Goal: Task Accomplishment & Management: Manage account settings

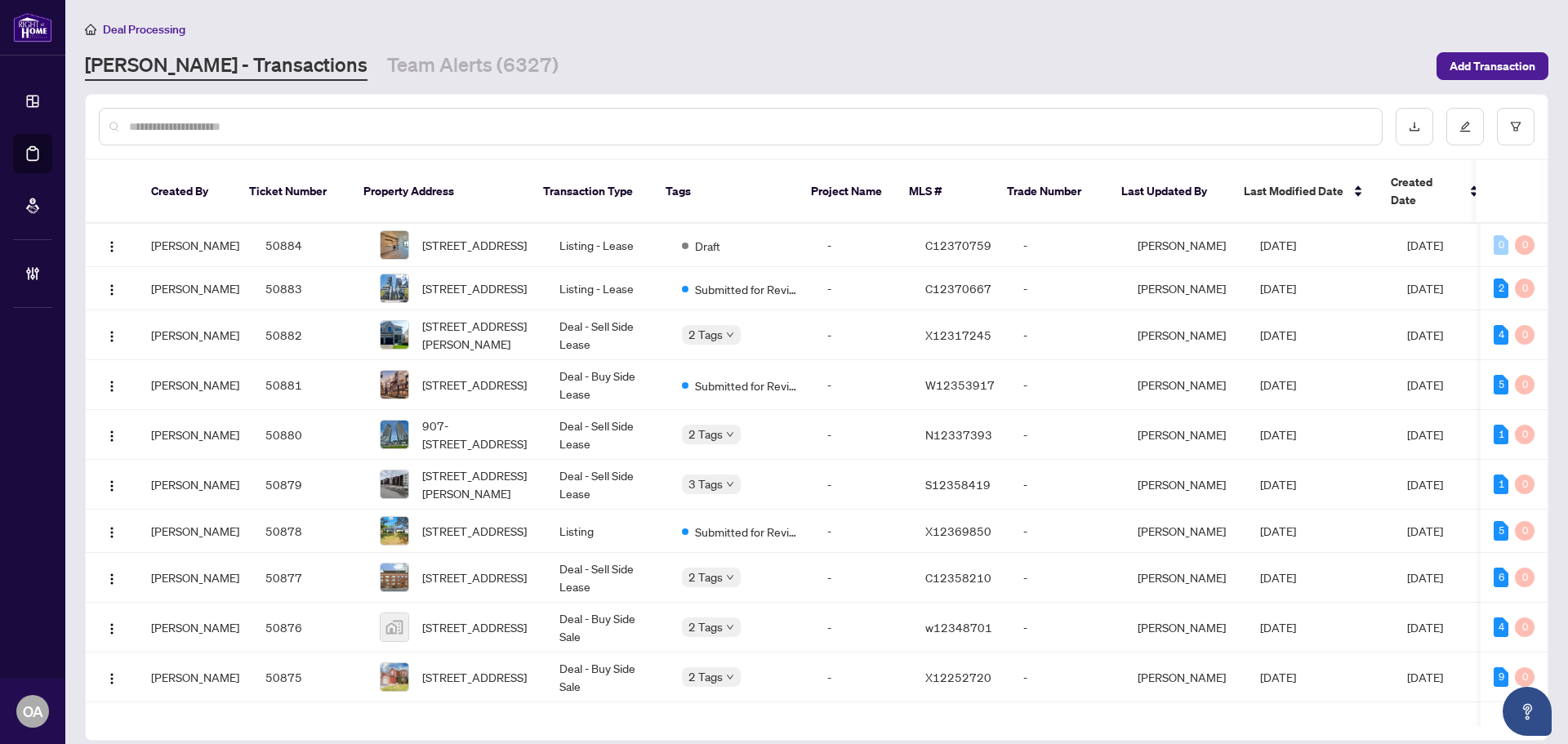
click at [927, 138] on div at bounding box center [741, 126] width 1284 height 38
click at [935, 120] on input "text" at bounding box center [749, 126] width 1240 height 18
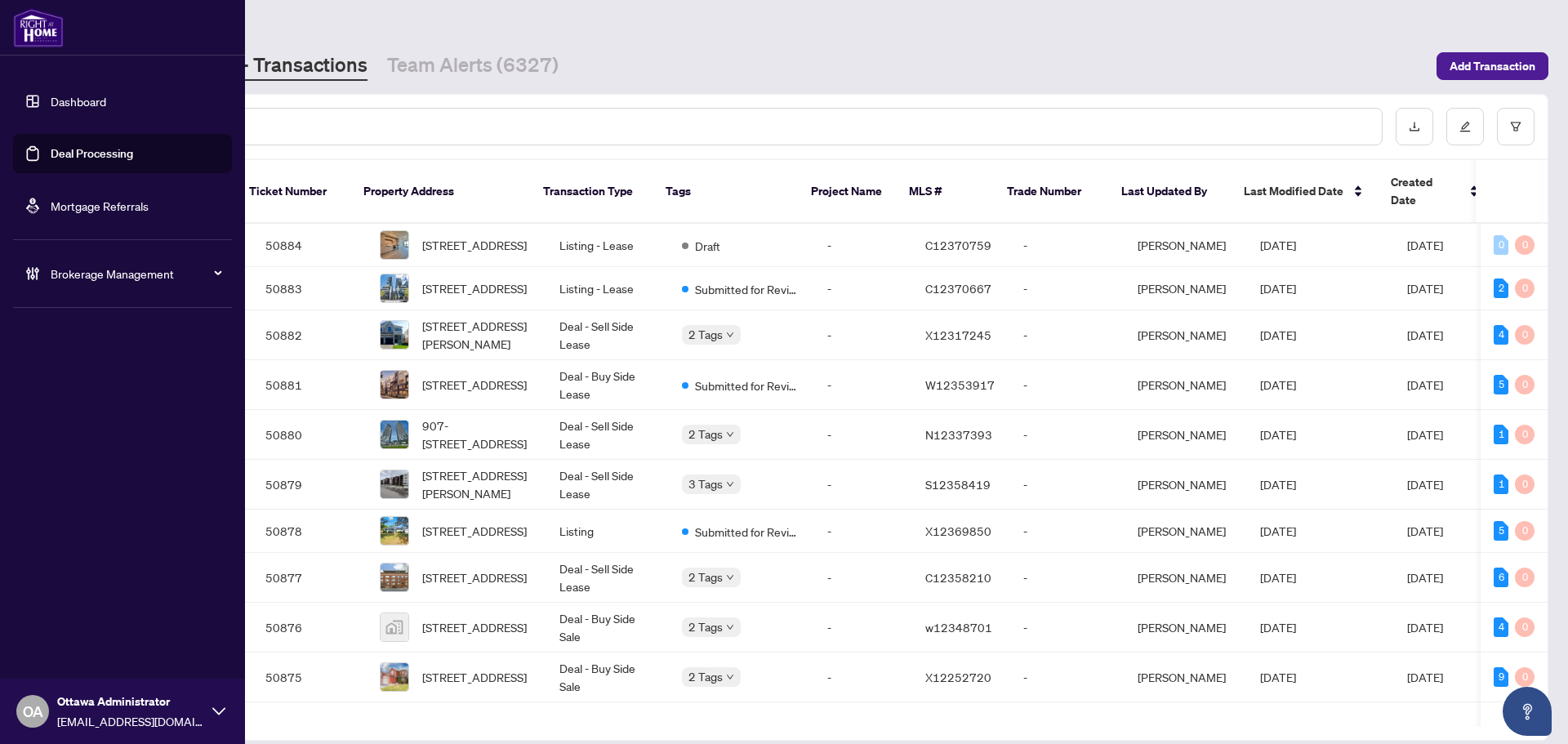
click at [57, 146] on link "Deal Processing" at bounding box center [92, 153] width 83 height 15
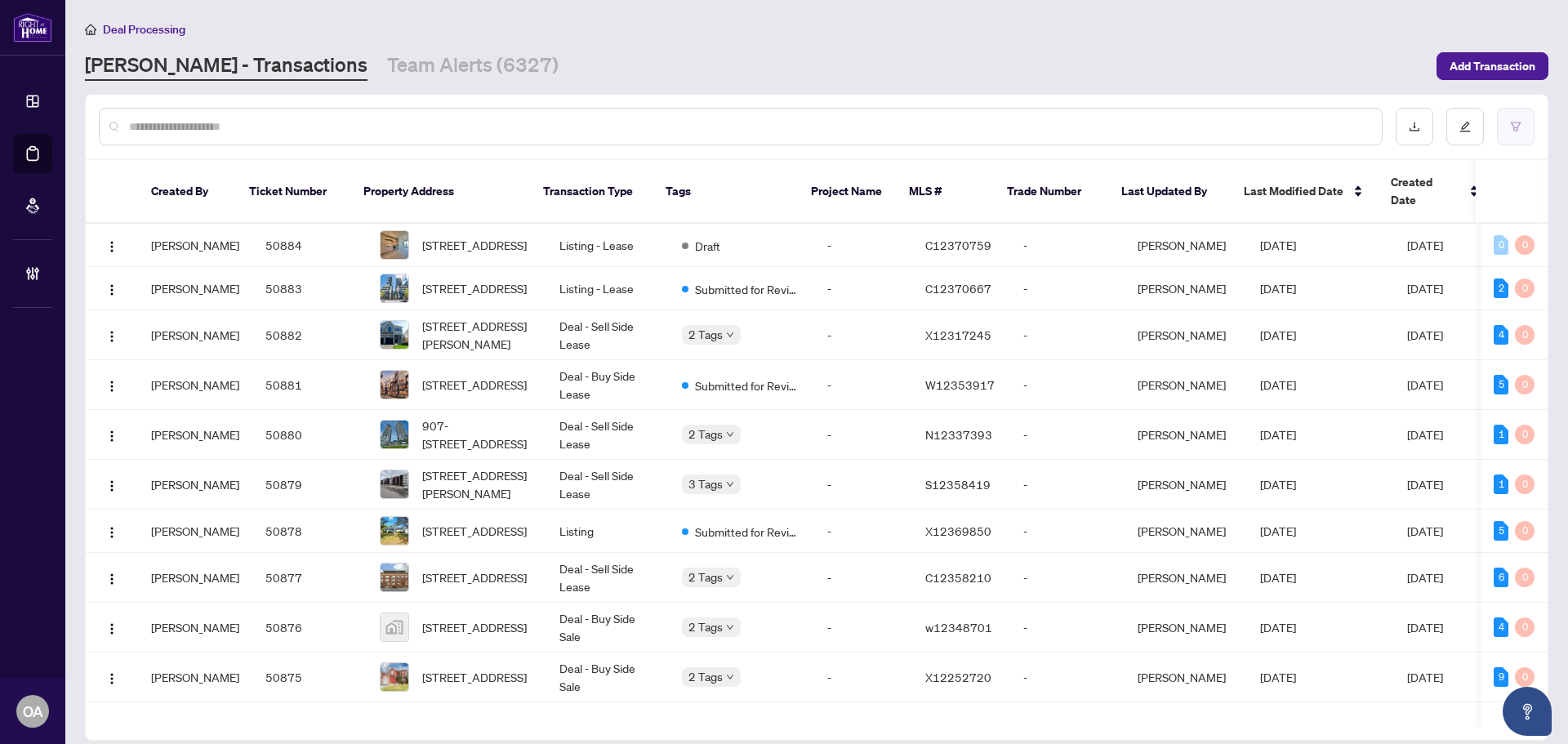
click at [1509, 131] on button "button" at bounding box center [1516, 126] width 38 height 38
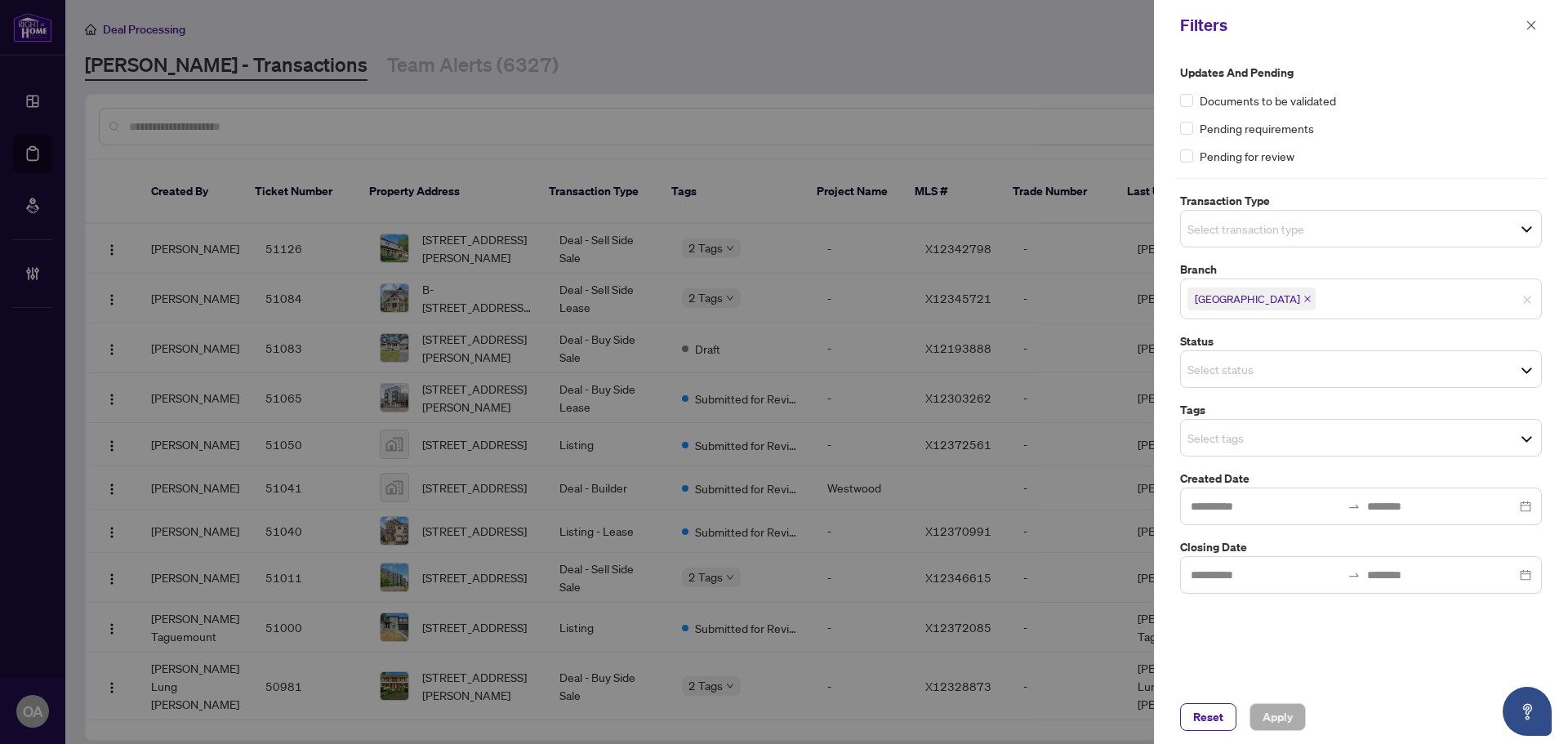
click at [1253, 229] on input "search" at bounding box center [1244, 228] width 114 height 20
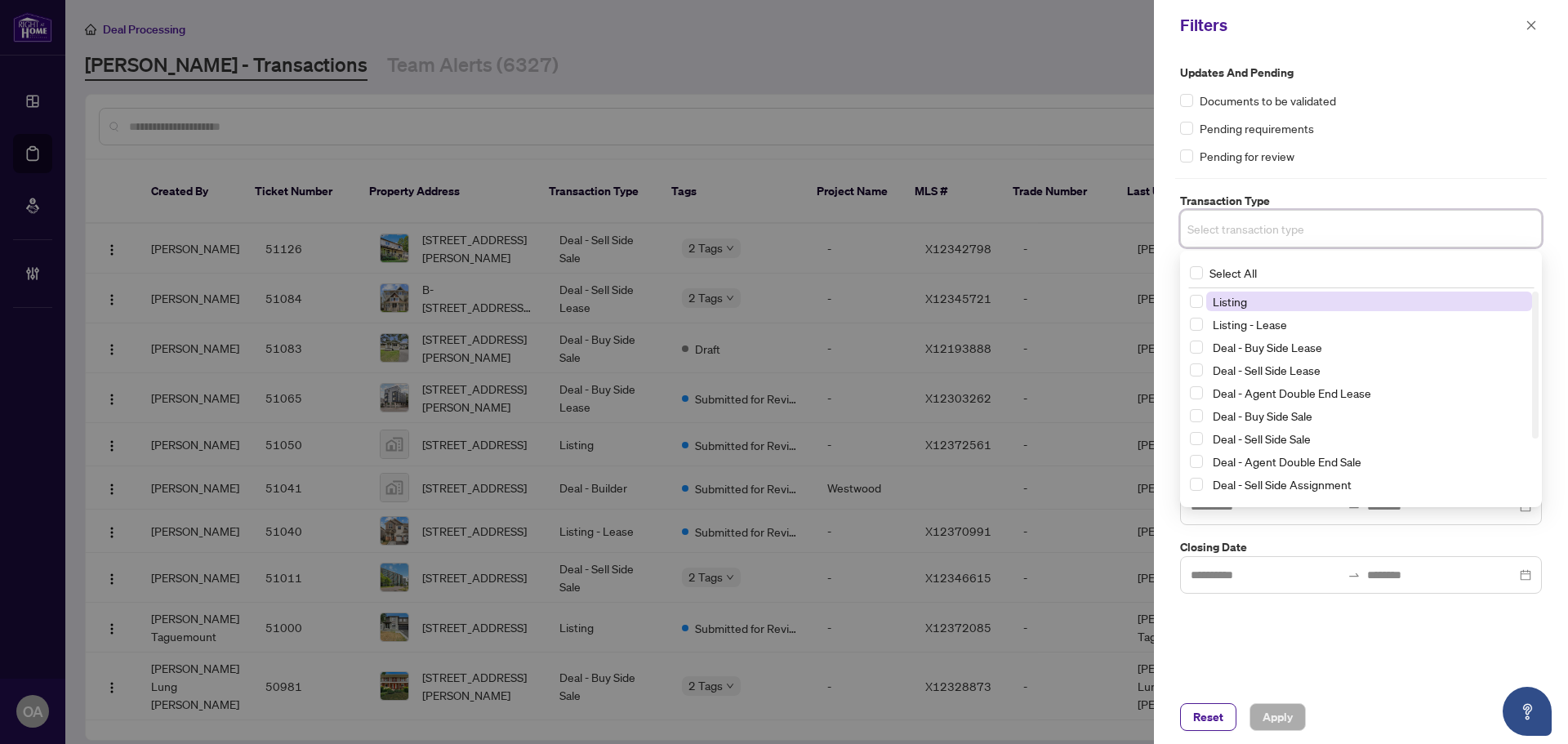
click at [1243, 299] on span "Listing" at bounding box center [1230, 301] width 34 height 15
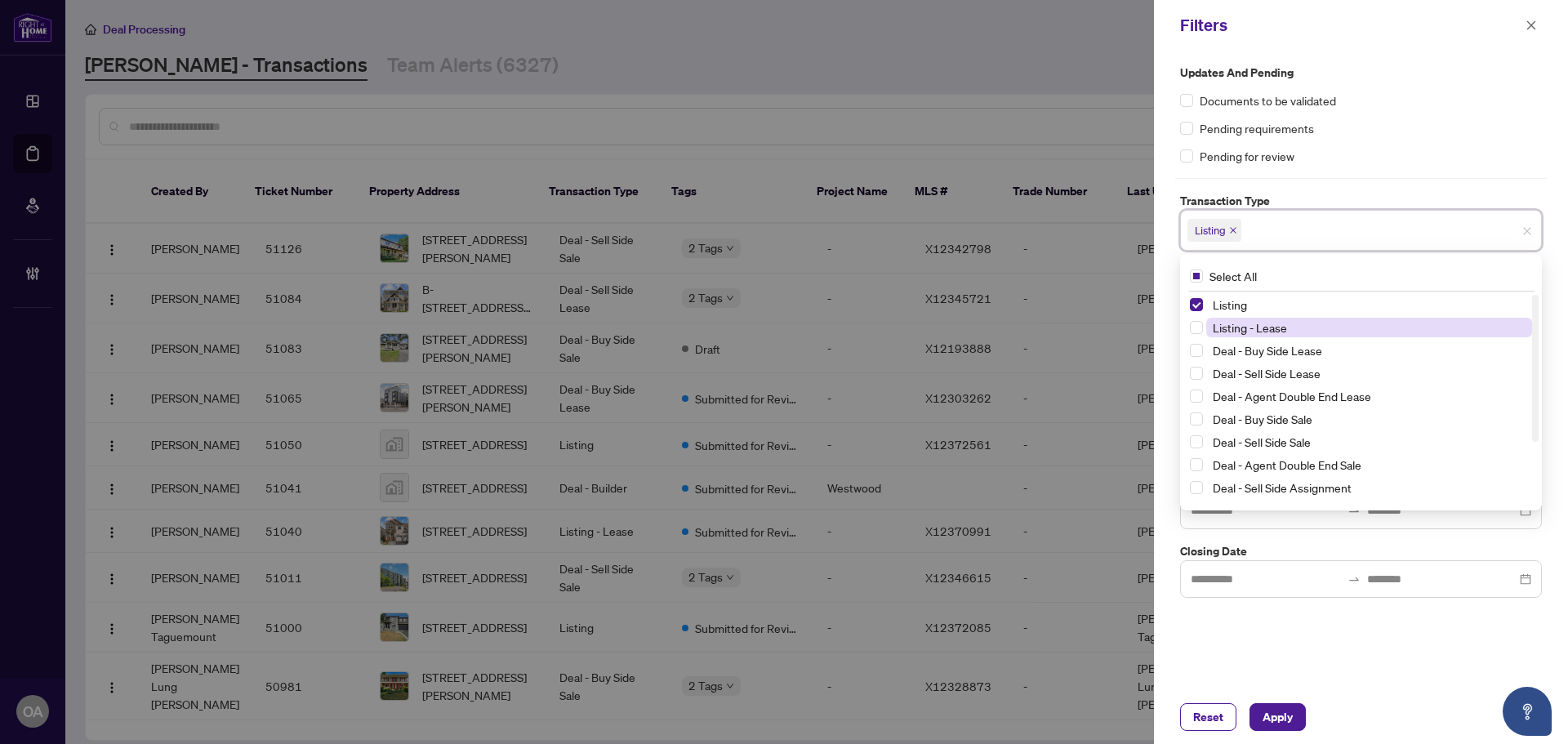
click at [1240, 329] on span "Listing - Lease" at bounding box center [1250, 327] width 74 height 15
click at [1291, 712] on span "Apply" at bounding box center [1277, 716] width 30 height 26
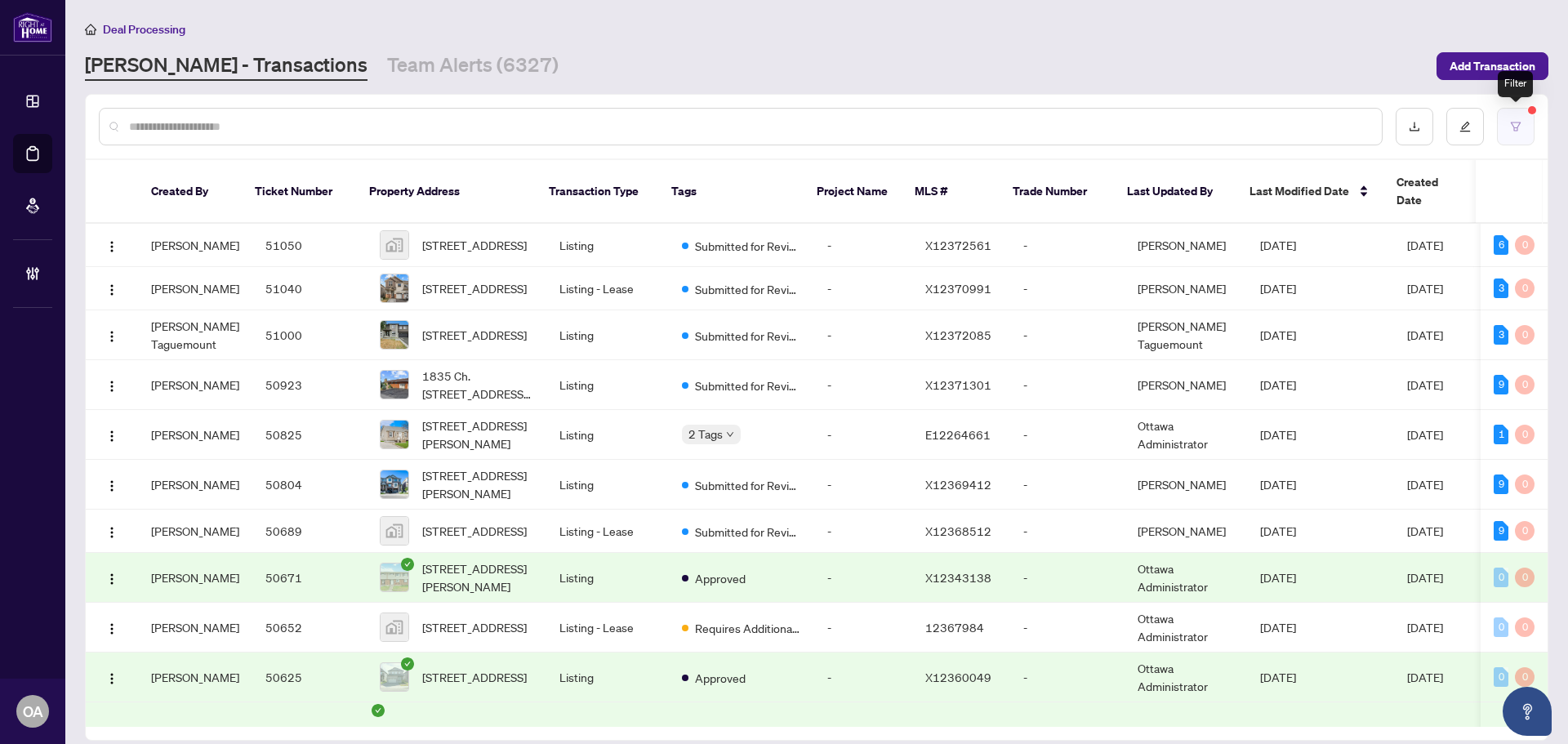
click at [1505, 136] on button "button" at bounding box center [1516, 126] width 38 height 38
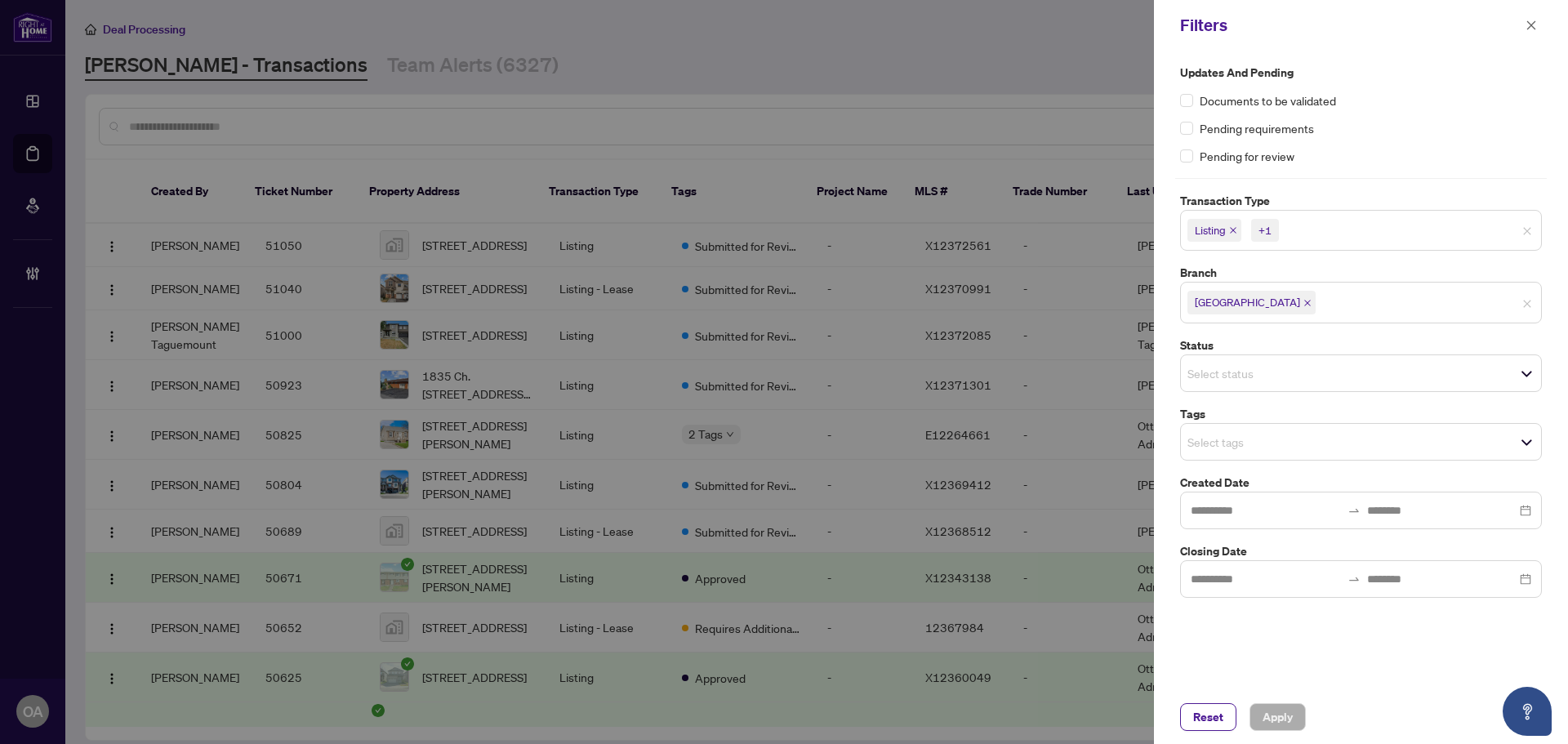
click at [1221, 446] on input "search" at bounding box center [1244, 441] width 114 height 20
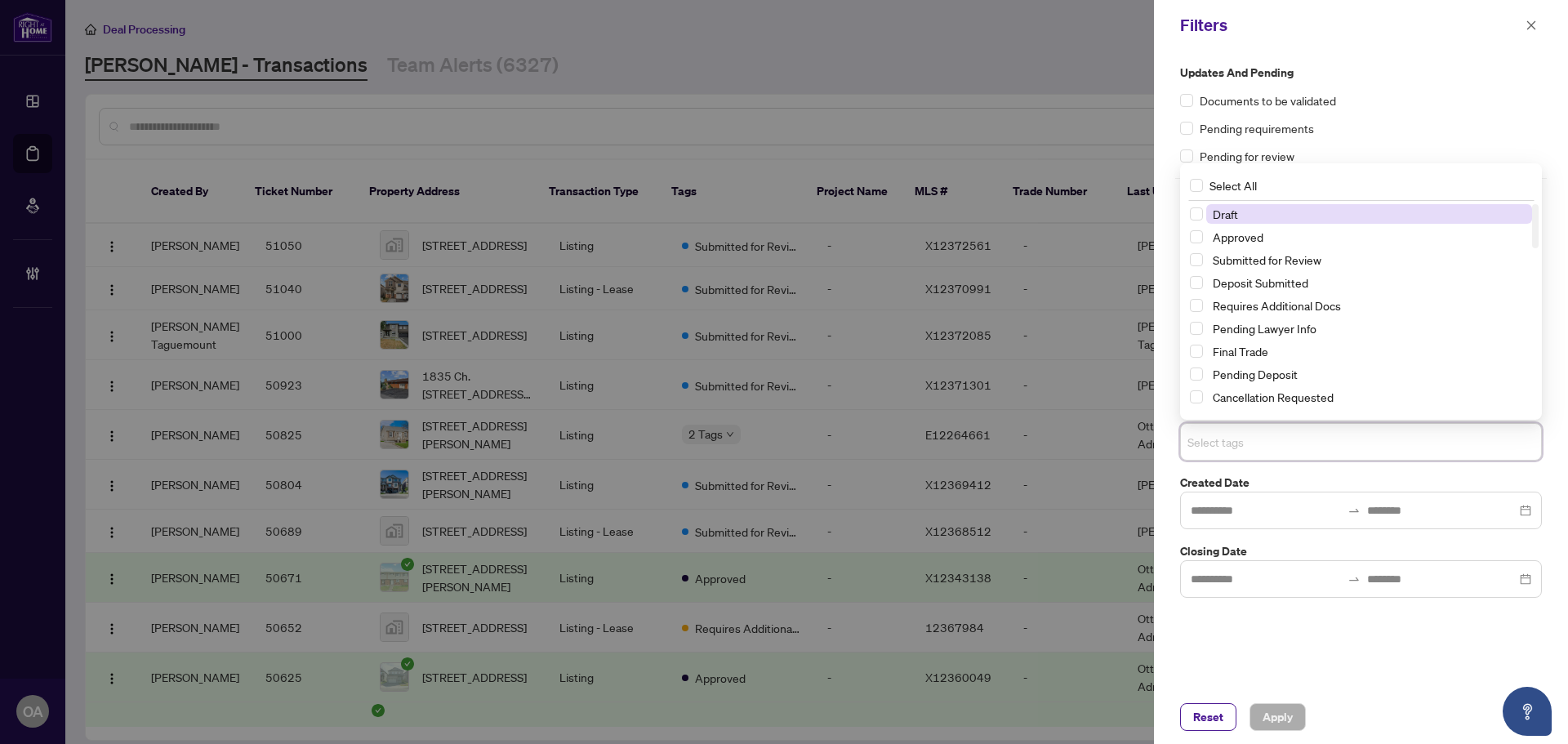
click at [1238, 451] on input "search" at bounding box center [1244, 441] width 114 height 20
click at [1238, 450] on input "search" at bounding box center [1244, 441] width 114 height 20
click at [1274, 475] on label "Created Date" at bounding box center [1361, 482] width 361 height 18
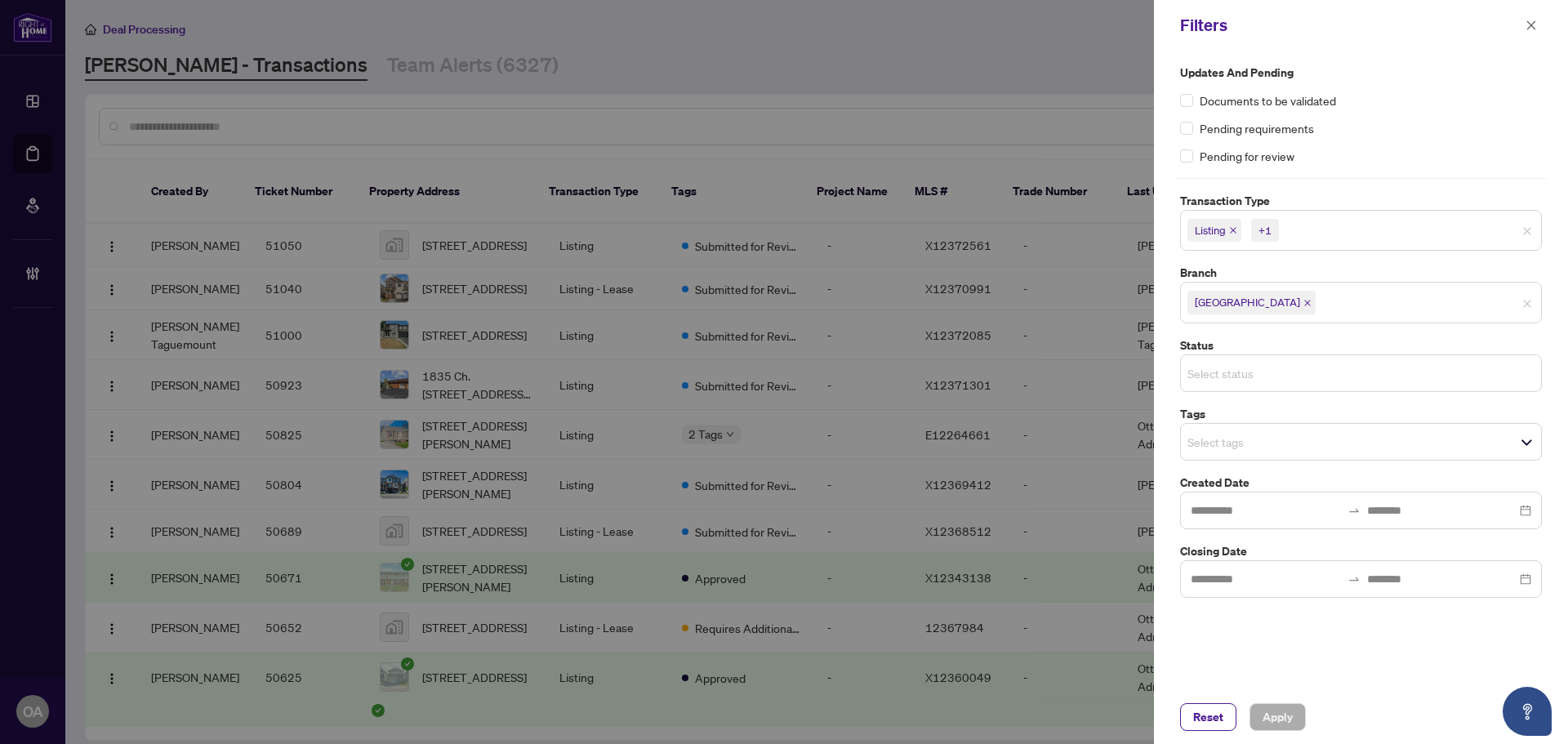
click at [1252, 375] on input "search" at bounding box center [1244, 372] width 114 height 20
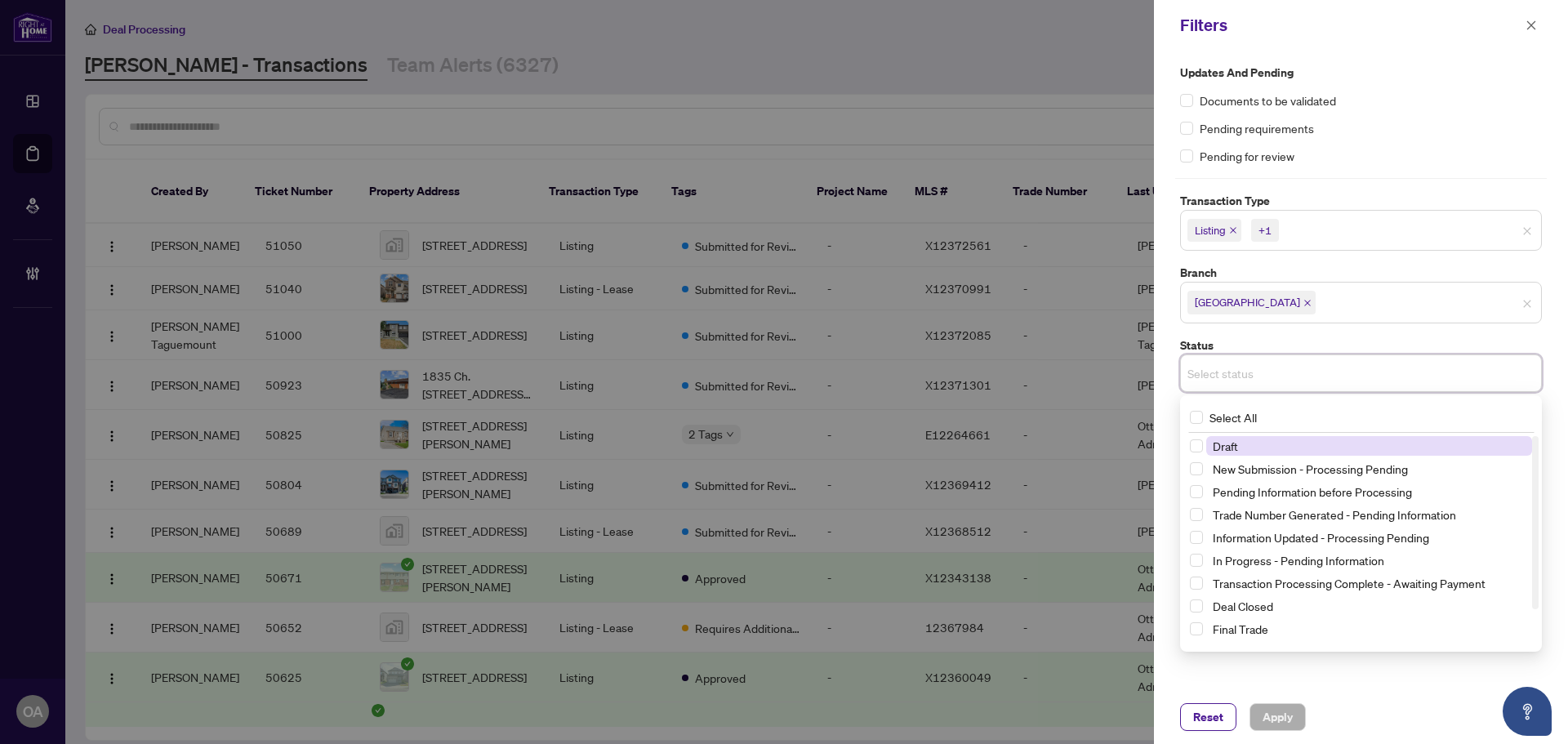
click at [1236, 372] on input "search" at bounding box center [1244, 372] width 114 height 20
drag, startPoint x: 1359, startPoint y: 689, endPoint x: 1306, endPoint y: 631, distance: 78.6
click at [1359, 687] on div "Updates and Pending Documents to be validated Pending requirements Pending for …" at bounding box center [1361, 370] width 414 height 639
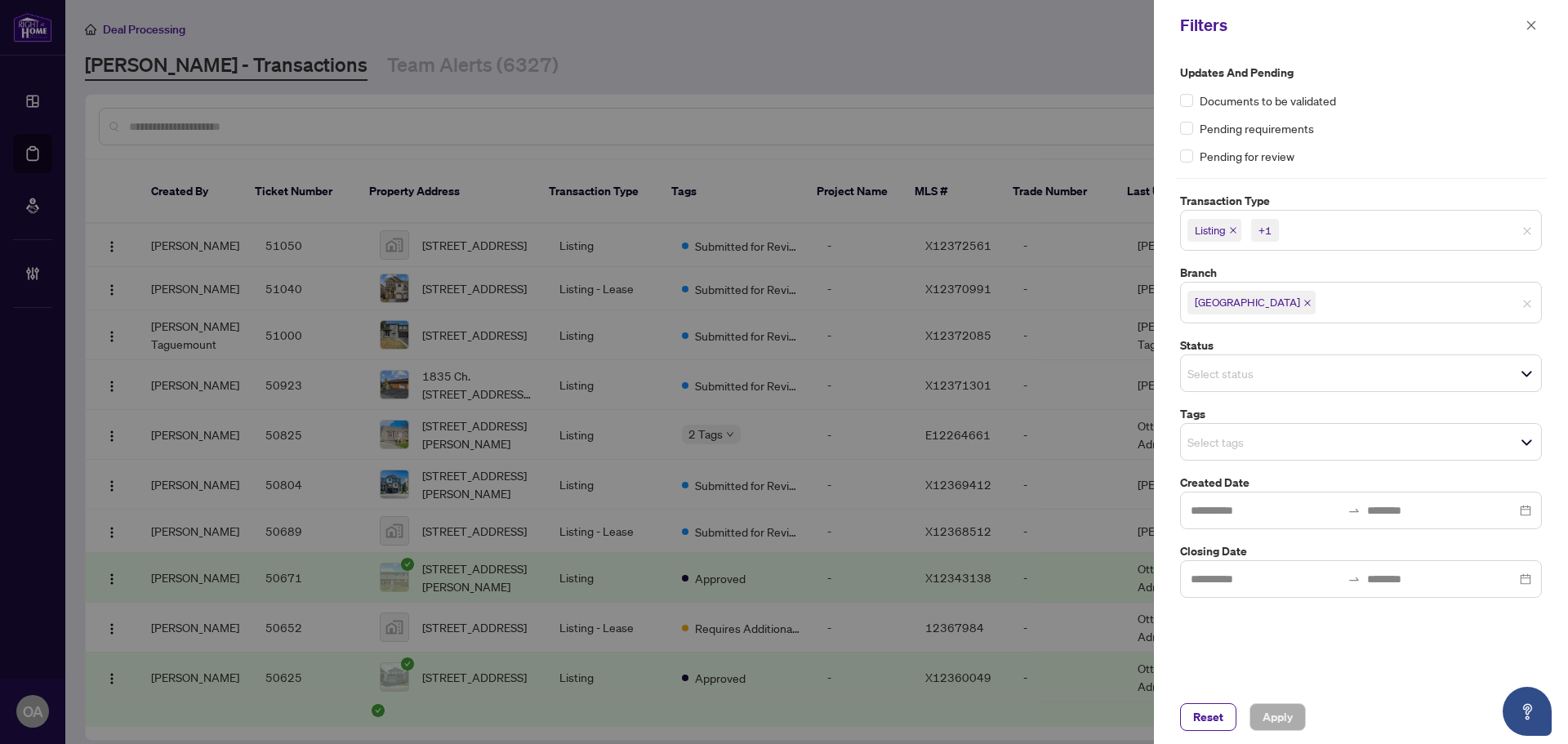
click at [1214, 446] on input "search" at bounding box center [1244, 441] width 114 height 20
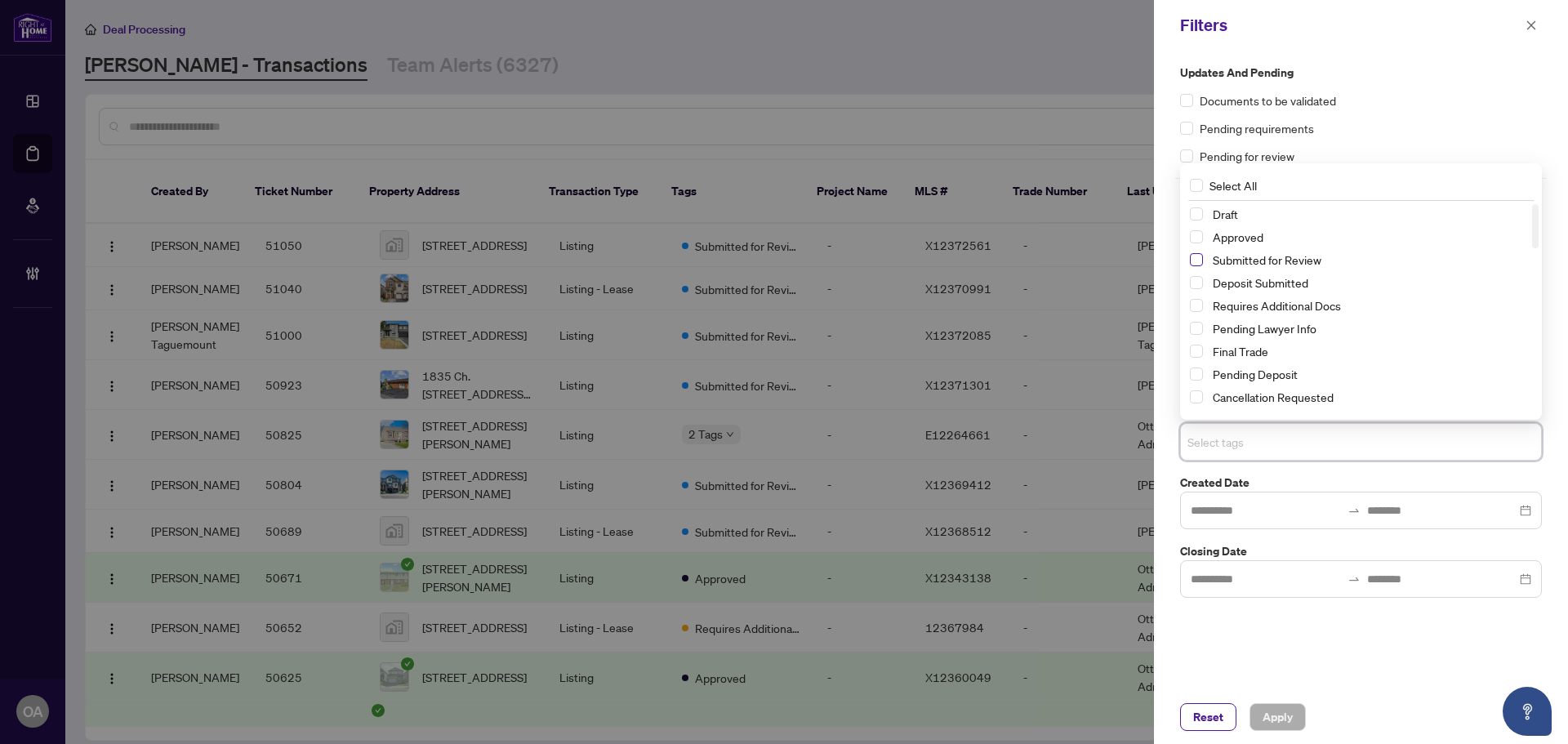
click at [1196, 256] on span "Select Submitted for Review" at bounding box center [1196, 259] width 13 height 13
click at [1279, 713] on span "Apply" at bounding box center [1277, 716] width 30 height 26
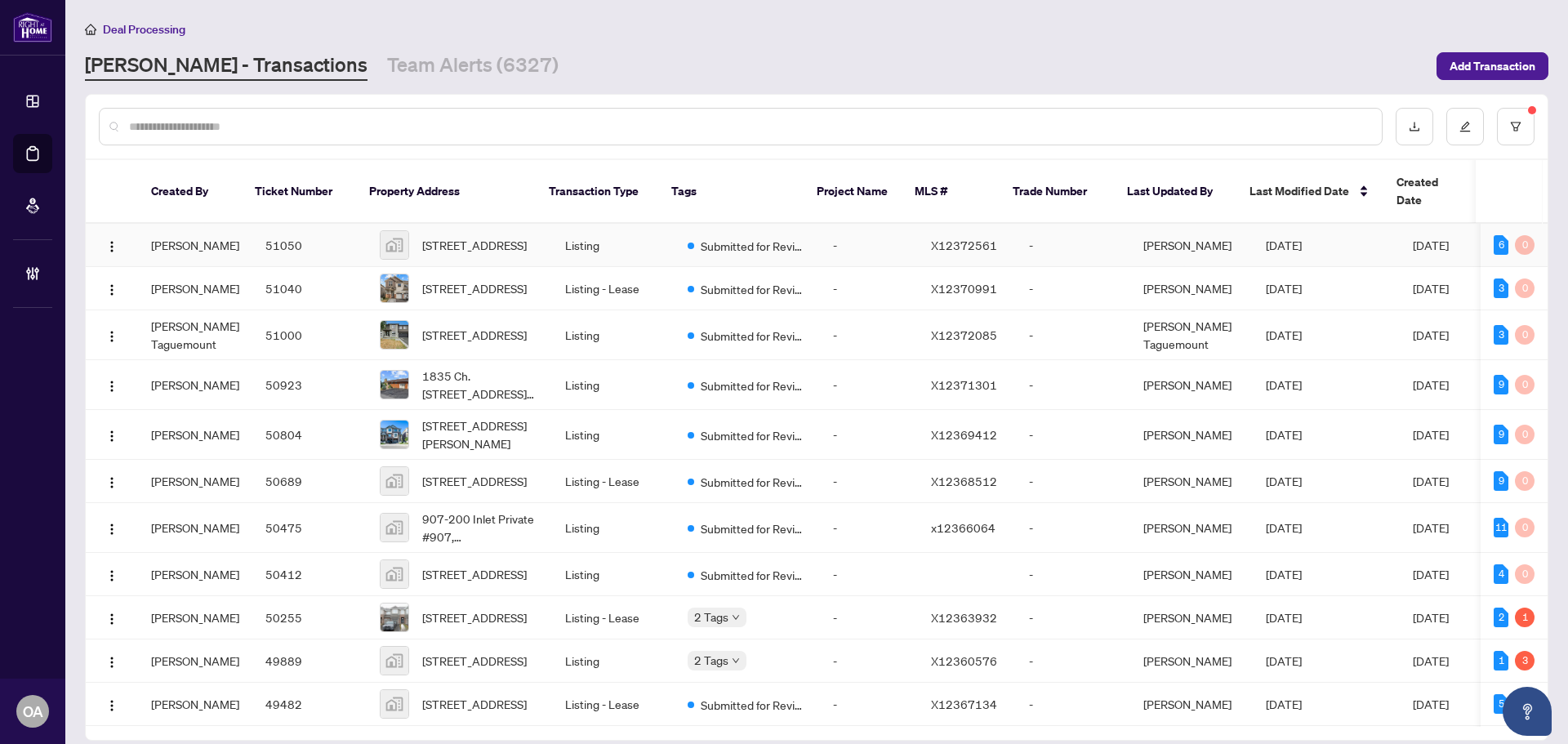
click at [429, 236] on span "[STREET_ADDRESS]" at bounding box center [474, 244] width 104 height 18
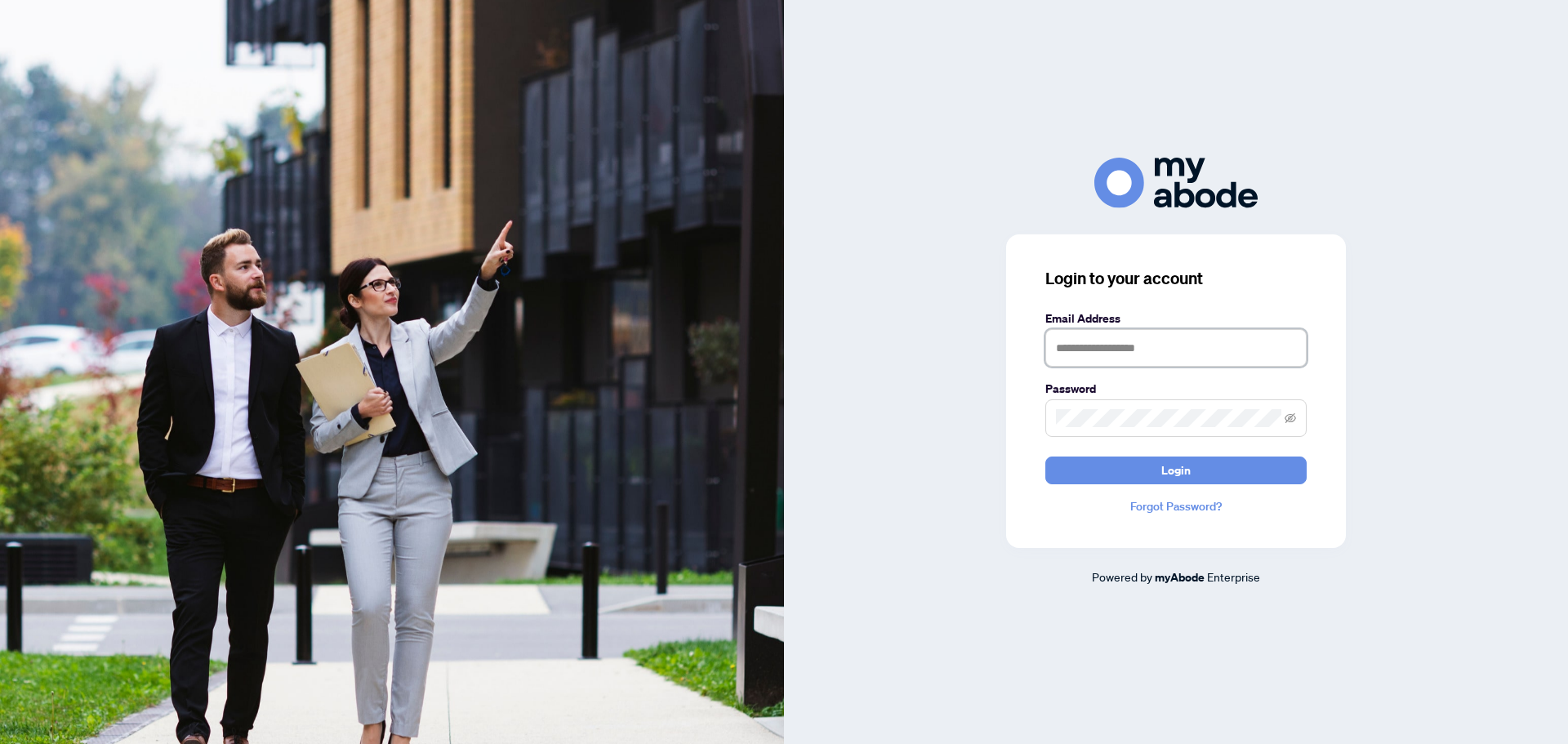
type input "**********"
click at [1225, 473] on button "Login" at bounding box center [1176, 470] width 262 height 28
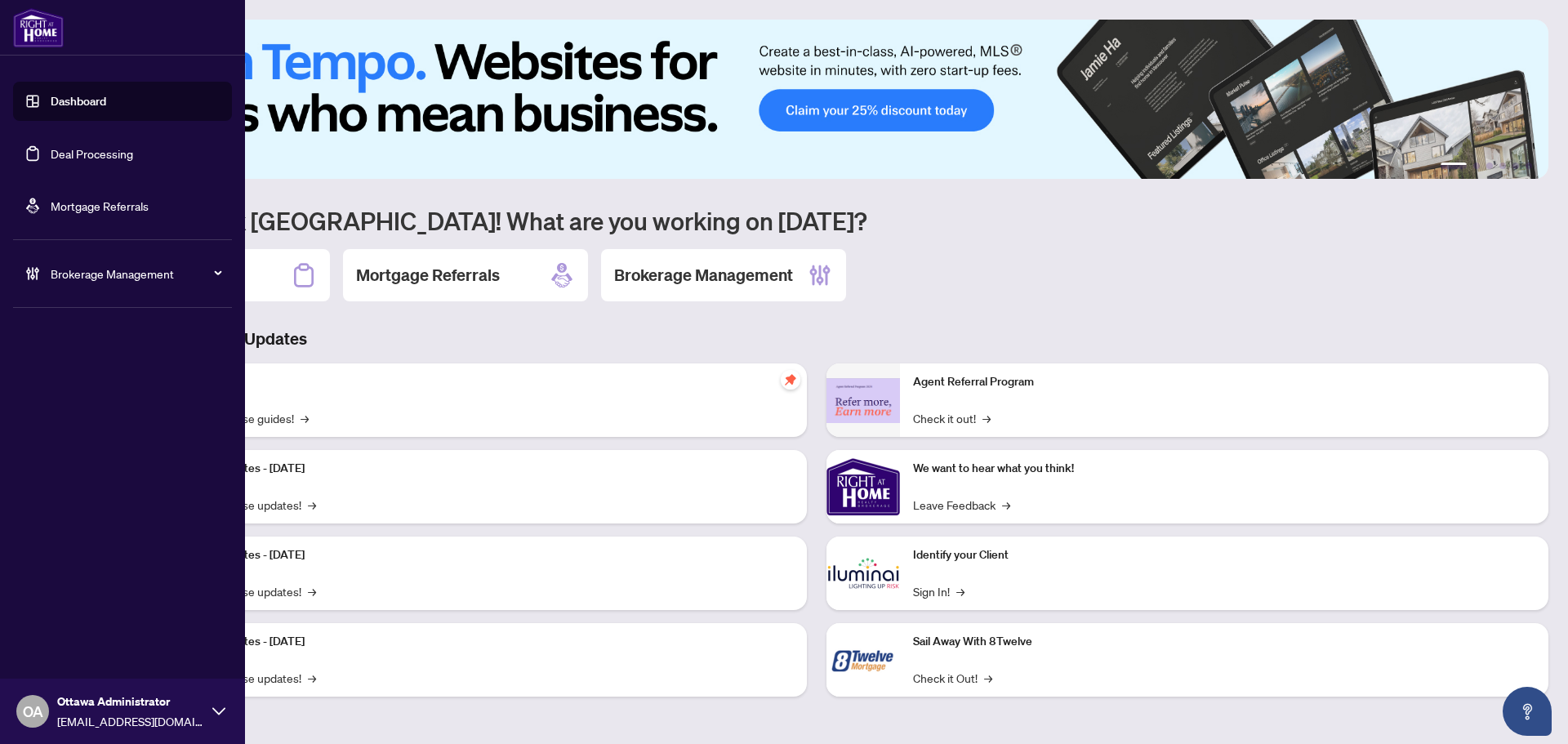
click at [79, 151] on link "Deal Processing" at bounding box center [92, 153] width 83 height 15
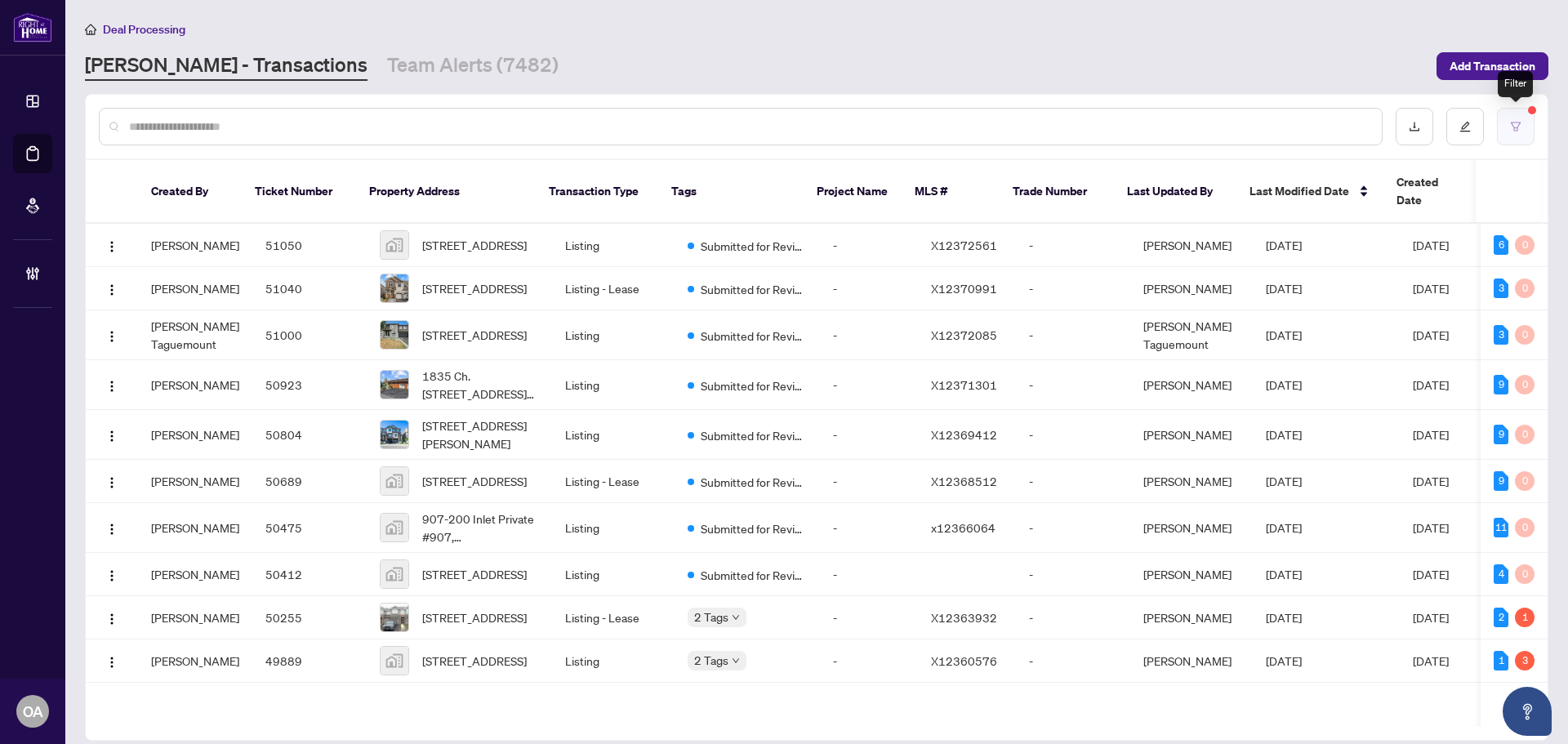
click at [1510, 126] on icon "filter" at bounding box center [1516, 126] width 11 height 11
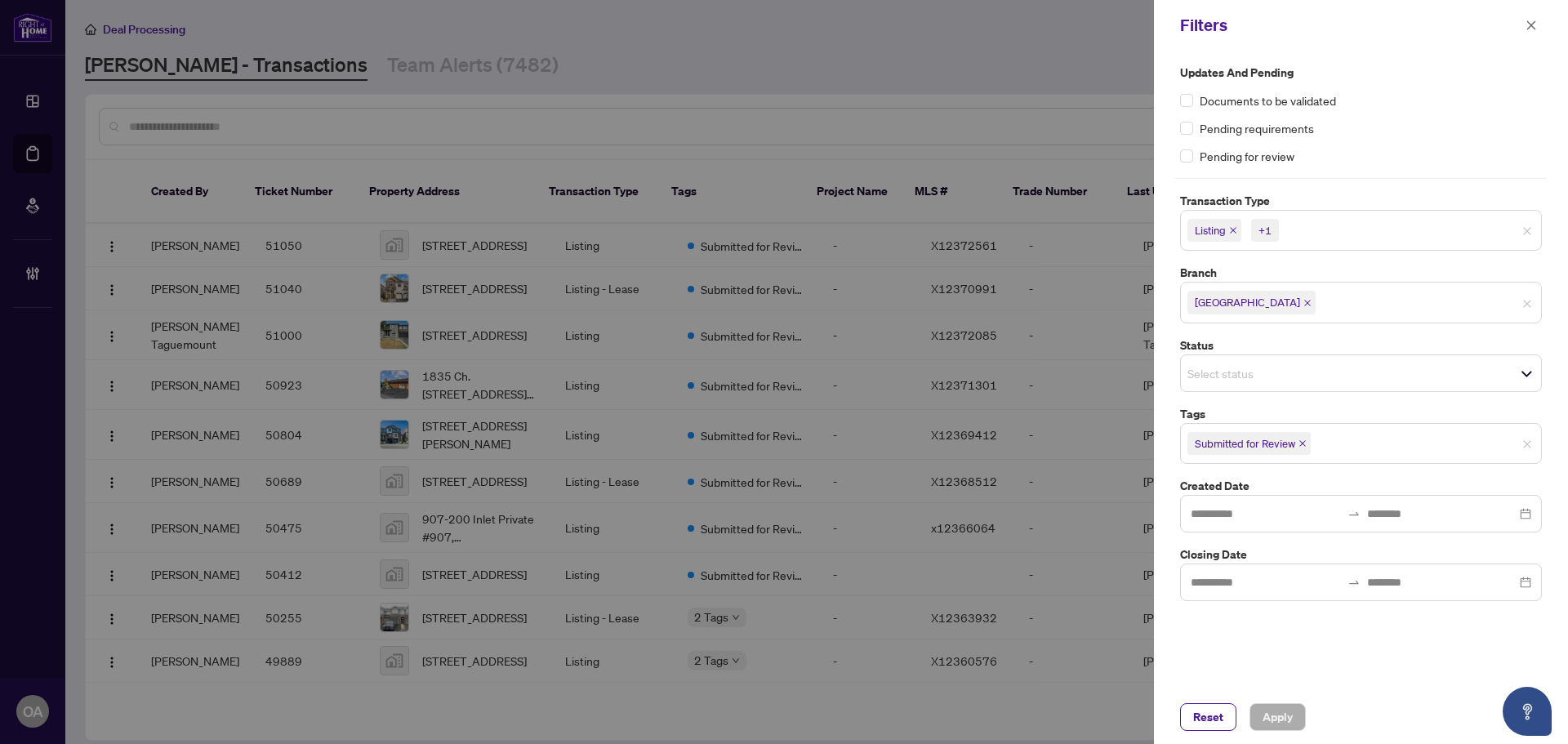
click at [1232, 232] on icon "close" at bounding box center [1233, 231] width 7 height 7
click at [1271, 228] on icon "close" at bounding box center [1269, 230] width 8 height 8
click at [1307, 441] on icon "close" at bounding box center [1302, 439] width 8 height 8
click at [1275, 714] on span "Apply" at bounding box center [1277, 716] width 30 height 26
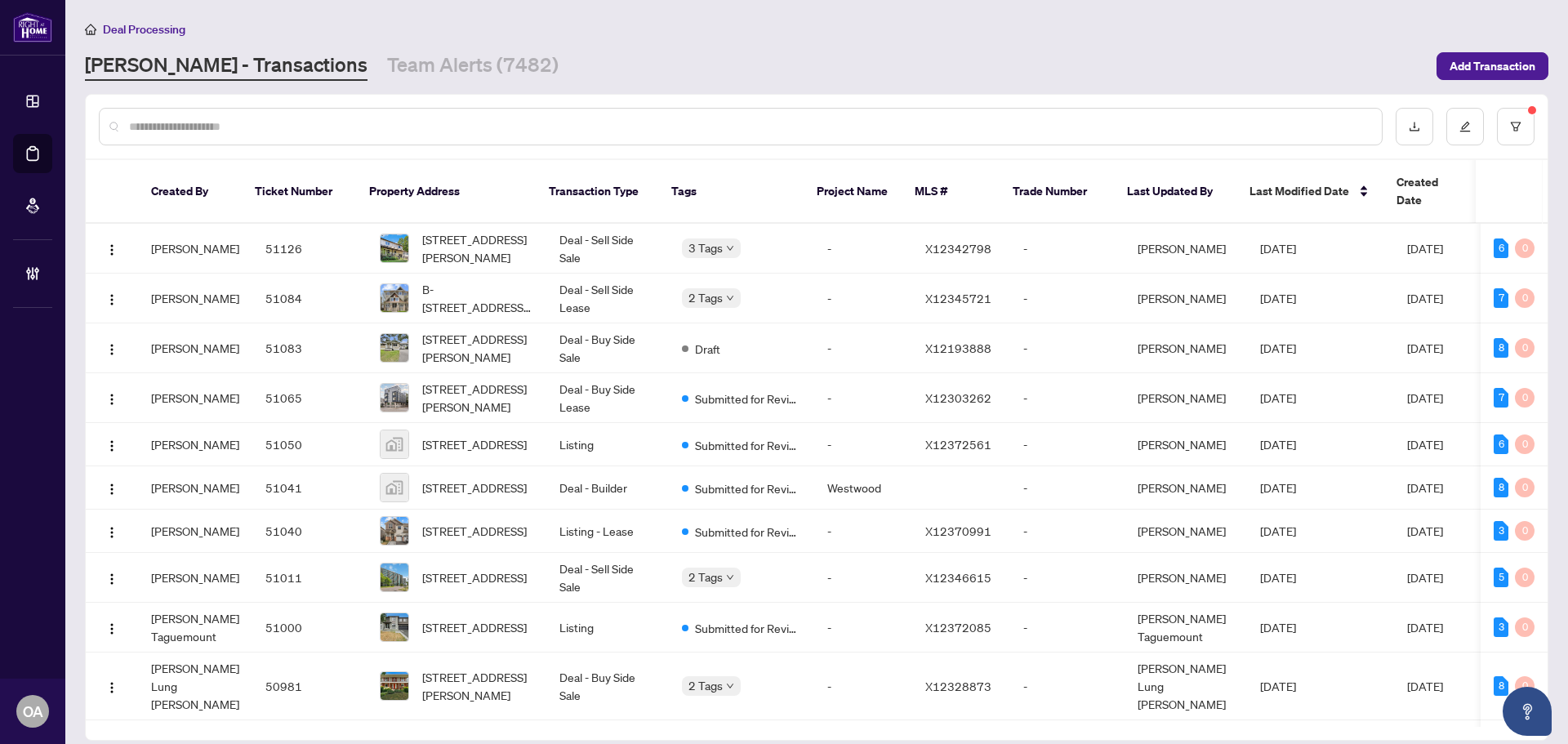
click at [967, 115] on div at bounding box center [741, 126] width 1284 height 38
click at [966, 126] on input "text" at bounding box center [749, 126] width 1240 height 18
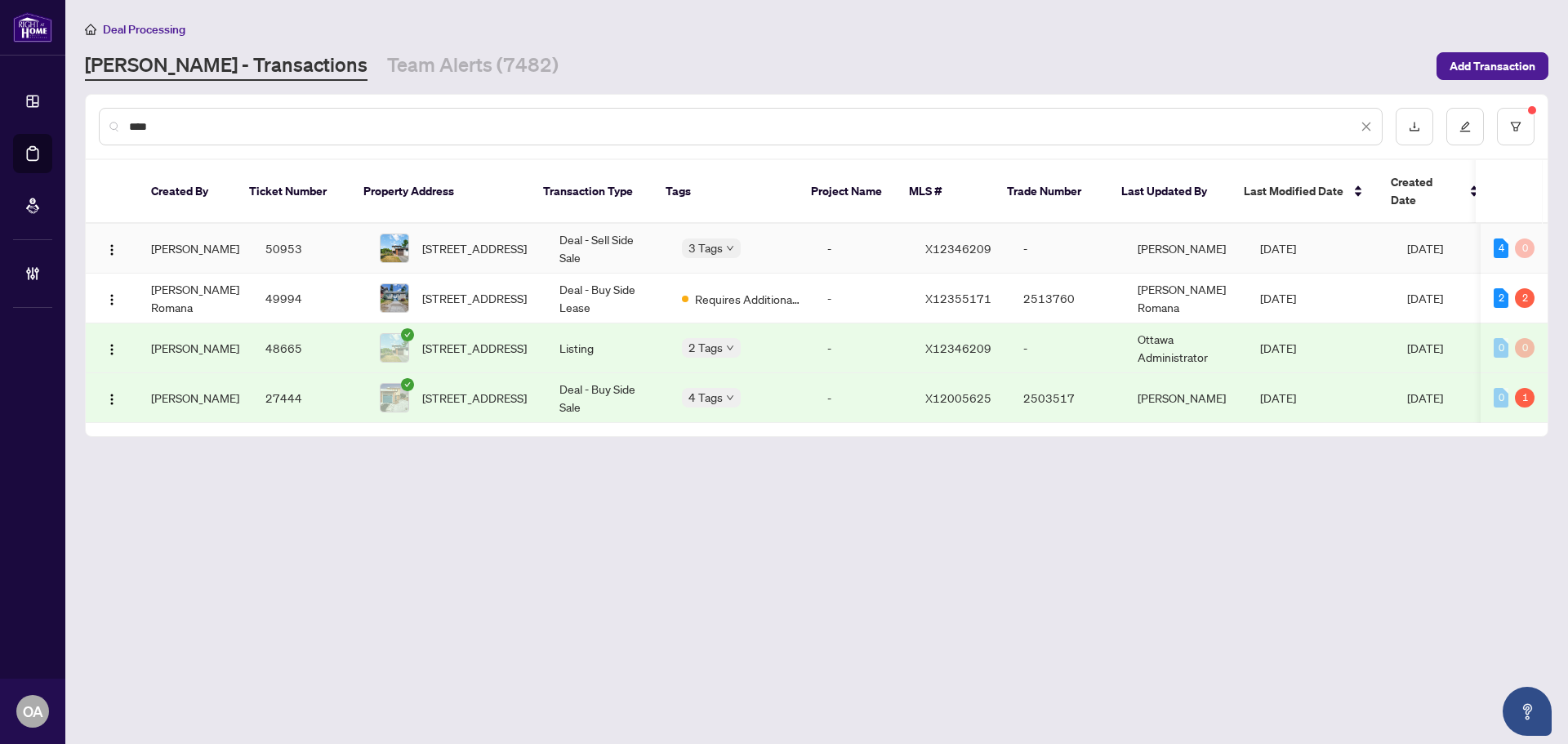
type input "****"
click at [613, 227] on td "Deal - Sell Side Sale" at bounding box center [608, 249] width 122 height 50
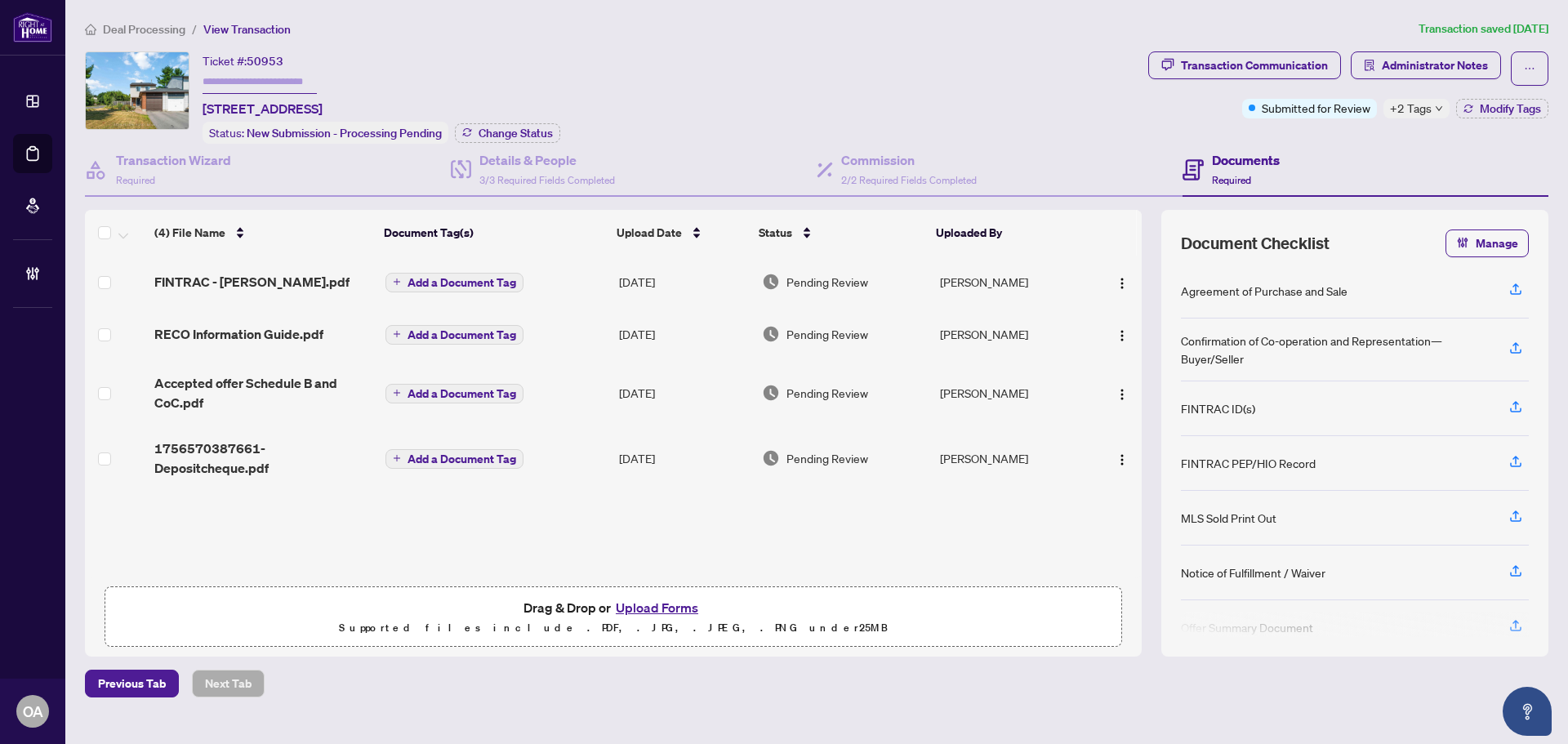
drag, startPoint x: 506, startPoint y: 104, endPoint x: 200, endPoint y: 105, distance: 306.0
click at [200, 105] on div "Ticket #: 50953 1 Berkshire Way, Ottawa, Ontario K2J 2B1, Canada Status: New Su…" at bounding box center [614, 97] width 1057 height 92
click at [864, 58] on div "Ticket #: 50953 1 Berkshire Way, Ottawa, Ontario K2J 2B1, Canada Status: New Su…" at bounding box center [614, 97] width 1057 height 92
click at [250, 462] on span "1756570387661-Depositcheque.pdf" at bounding box center [262, 458] width 218 height 40
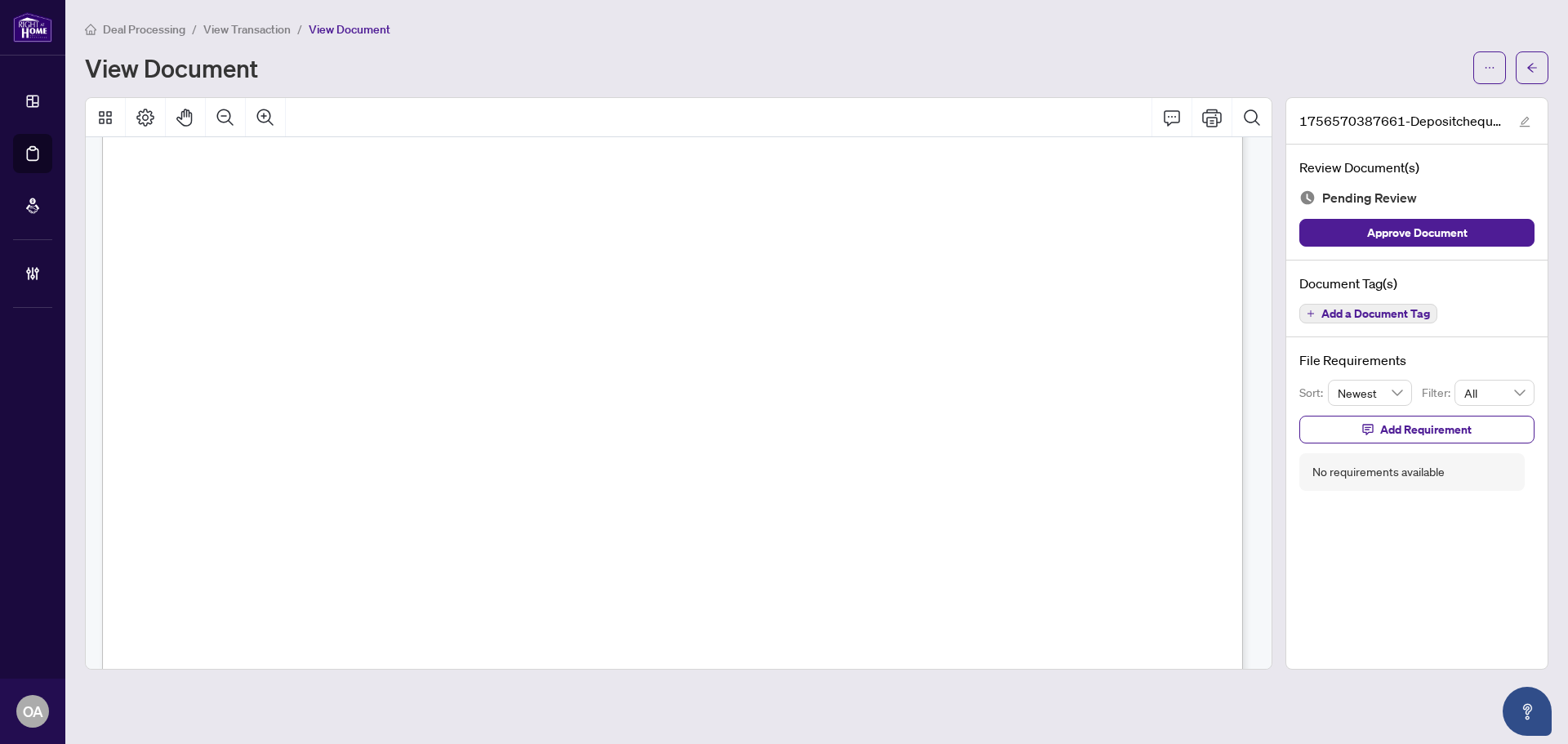
scroll to position [163, 0]
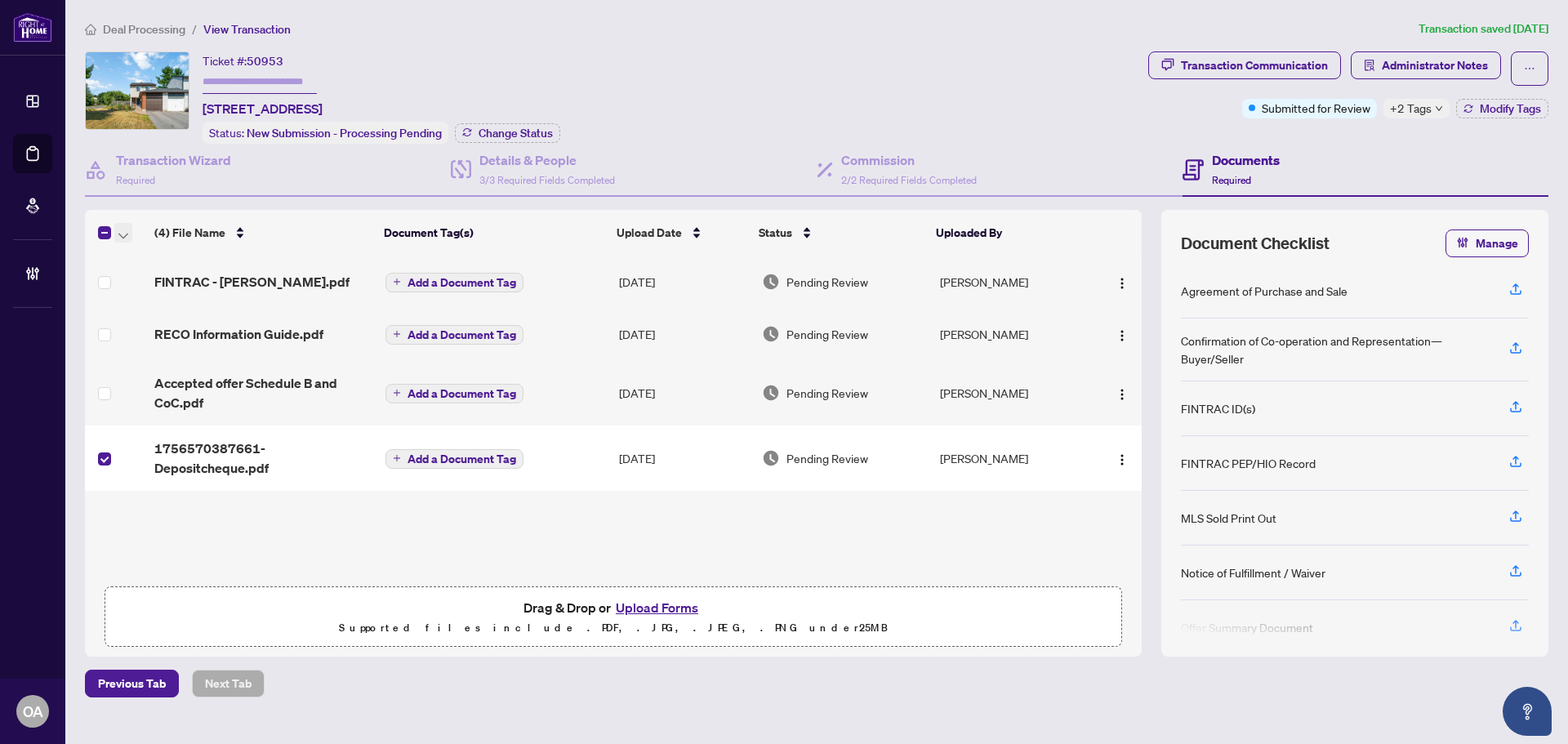
click at [118, 232] on button "button" at bounding box center [123, 232] width 18 height 20
click at [140, 311] on span "Archive Selected" at bounding box center [200, 311] width 145 height 18
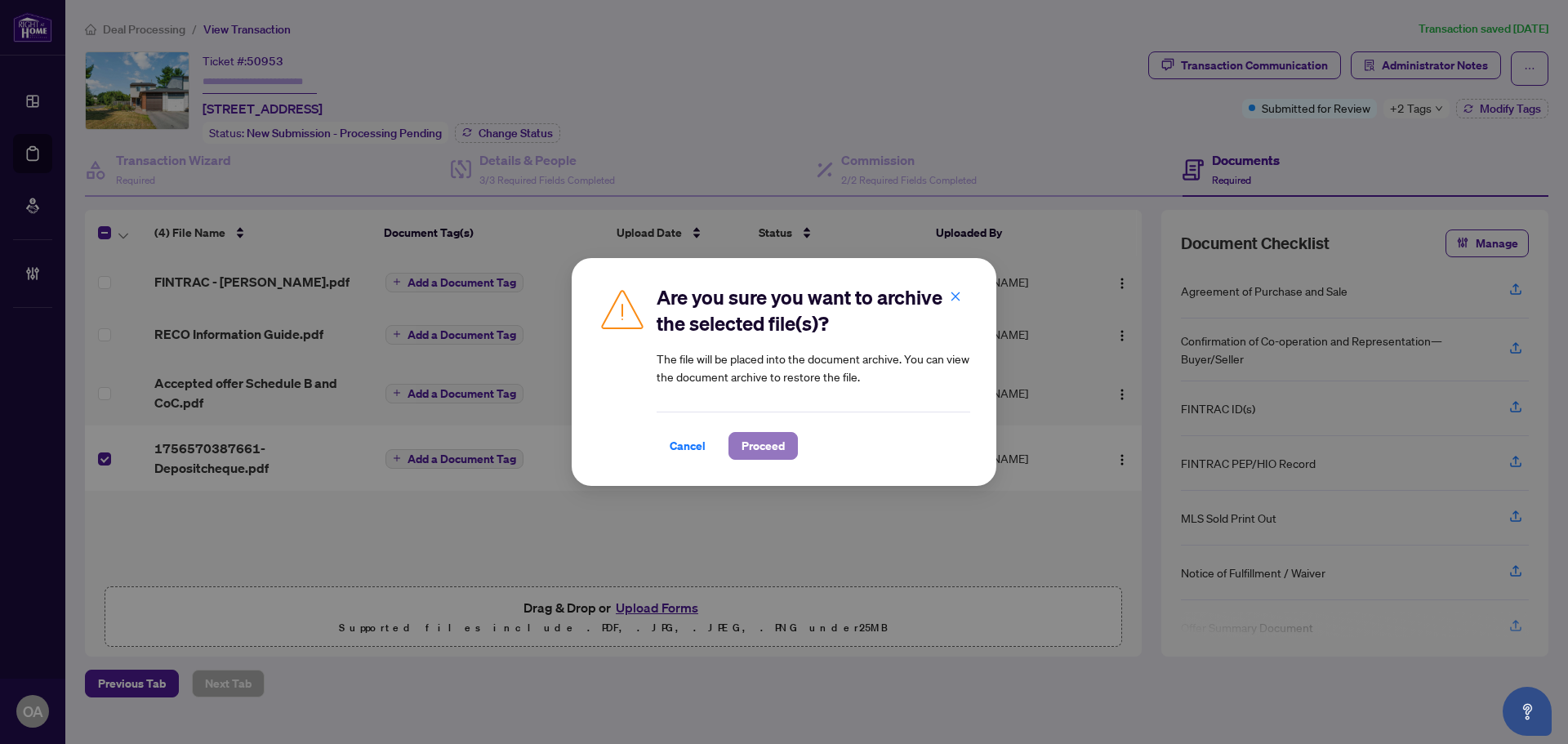
click at [763, 448] on span "Proceed" at bounding box center [763, 446] width 43 height 26
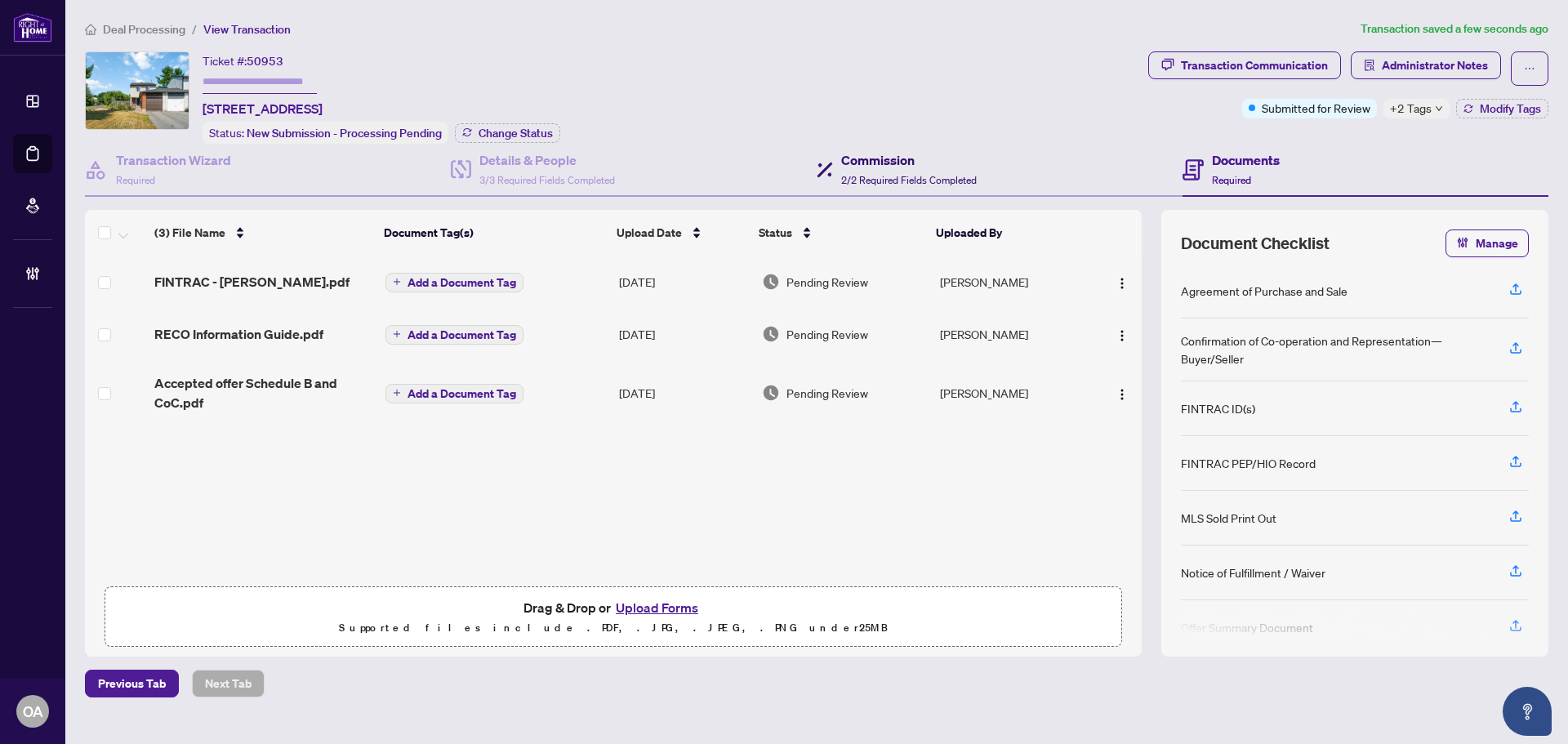
click at [865, 164] on h4 "Commission" at bounding box center [910, 160] width 136 height 20
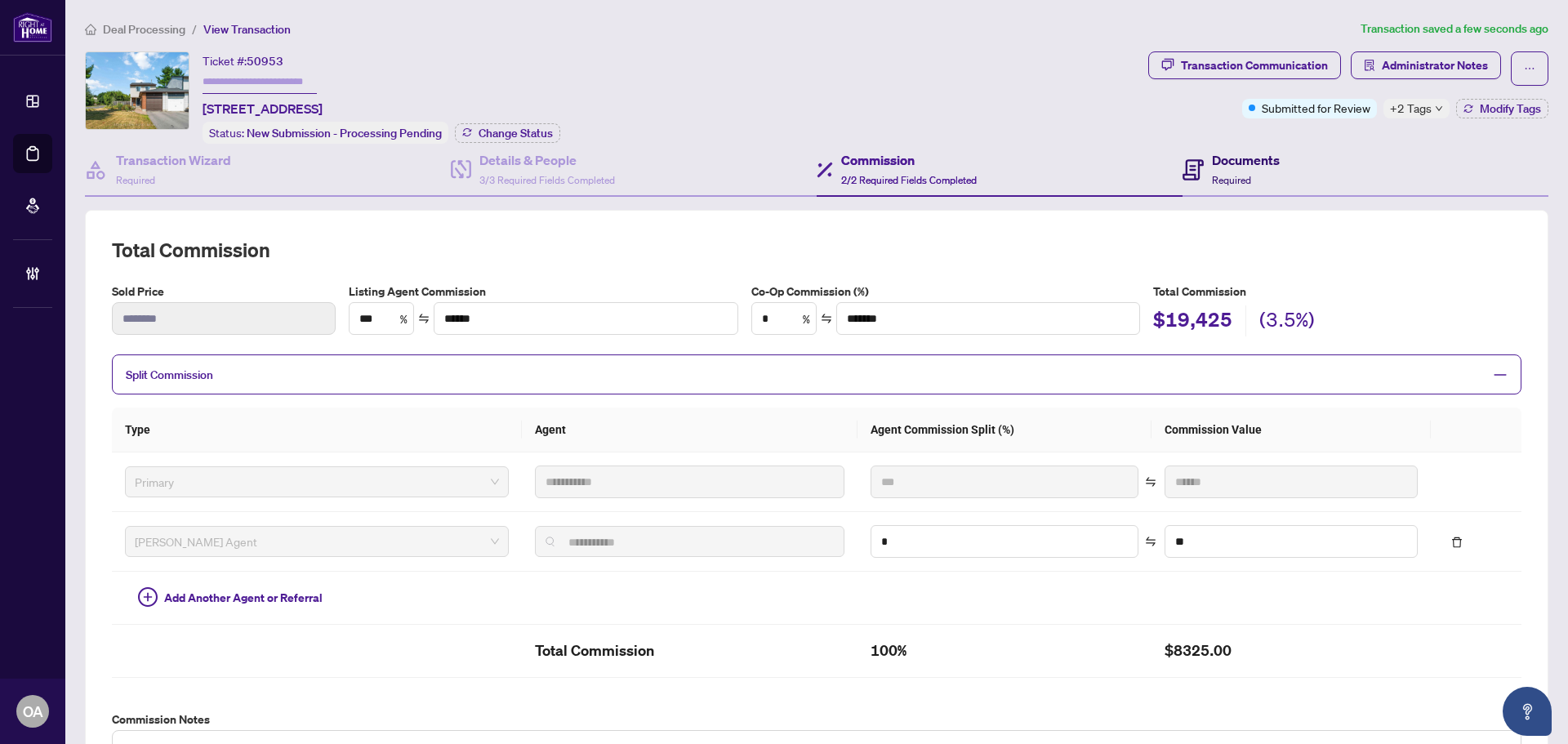
click at [1212, 174] on span "Required" at bounding box center [1232, 180] width 40 height 12
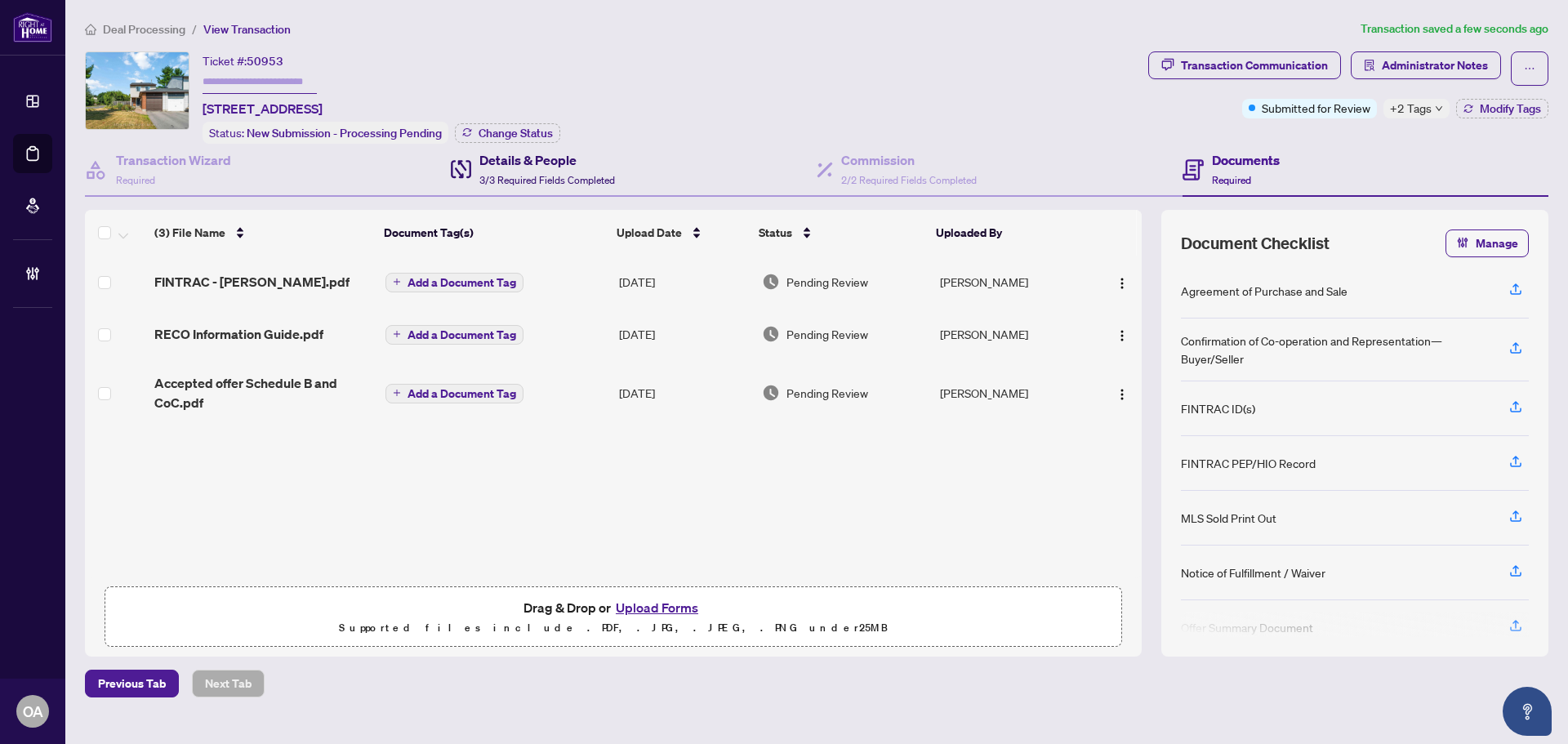
click at [503, 169] on div "Details & People 3/3 Required Fields Completed" at bounding box center [547, 169] width 136 height 39
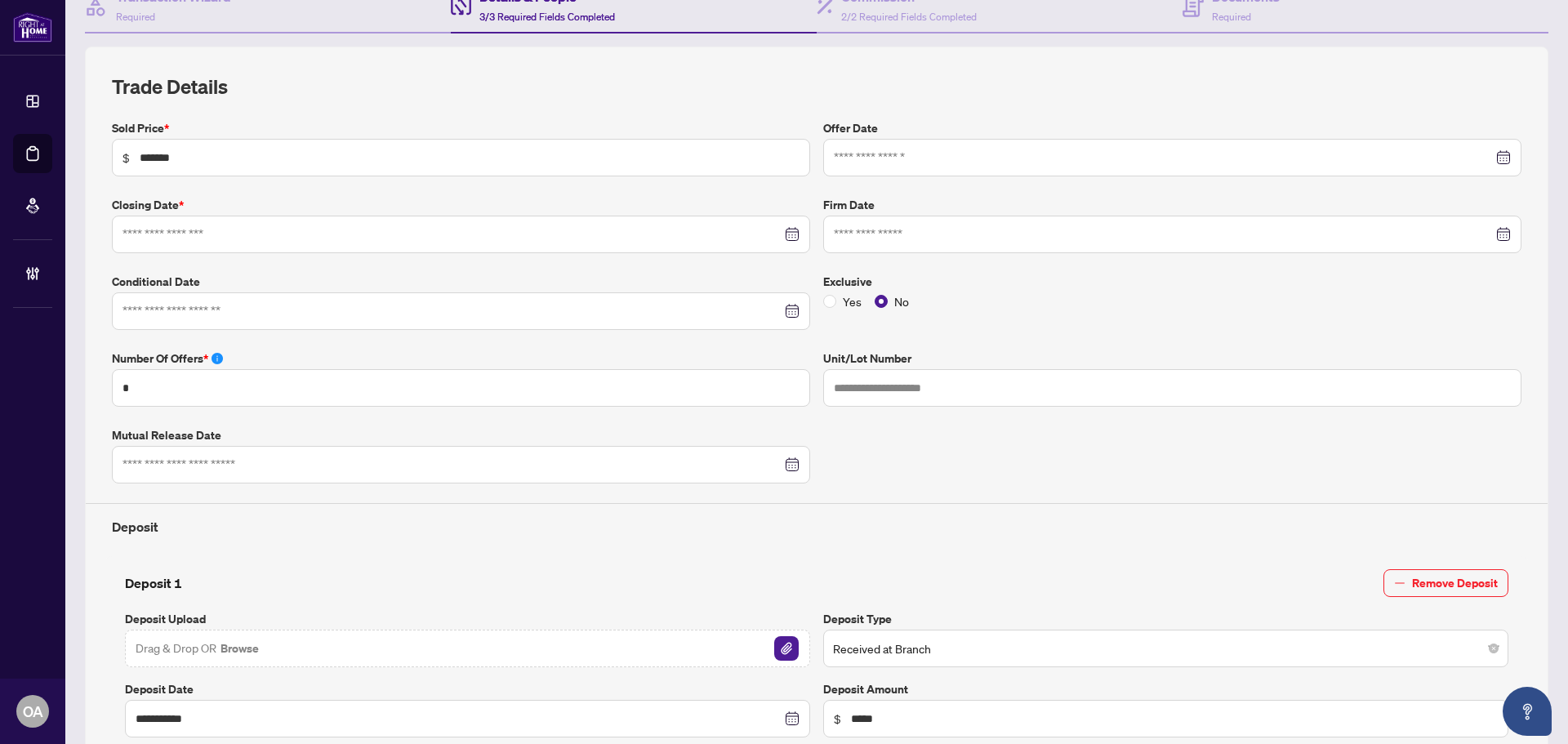
type input "**********"
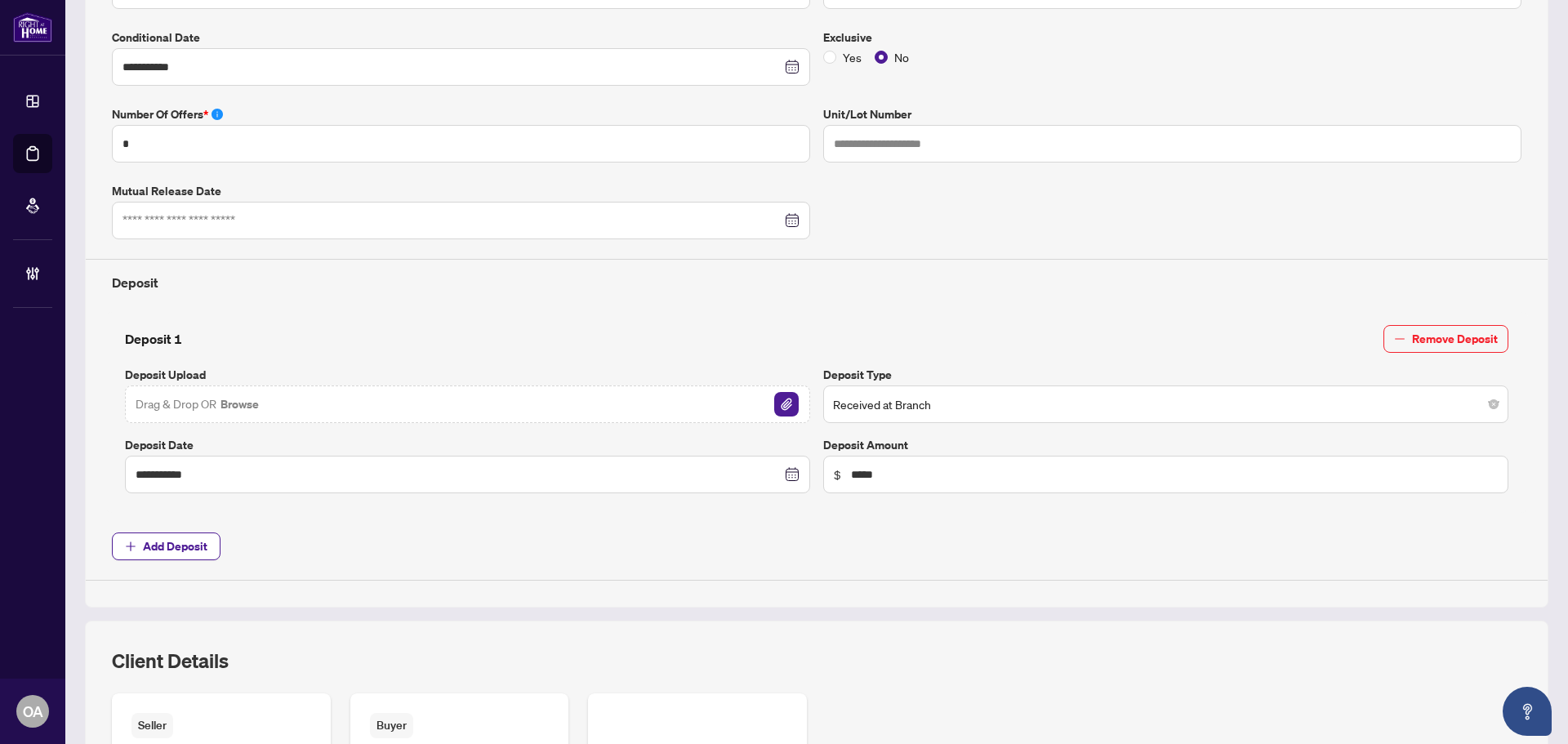
scroll to position [409, 0]
click at [783, 394] on img "button" at bounding box center [787, 403] width 24 height 24
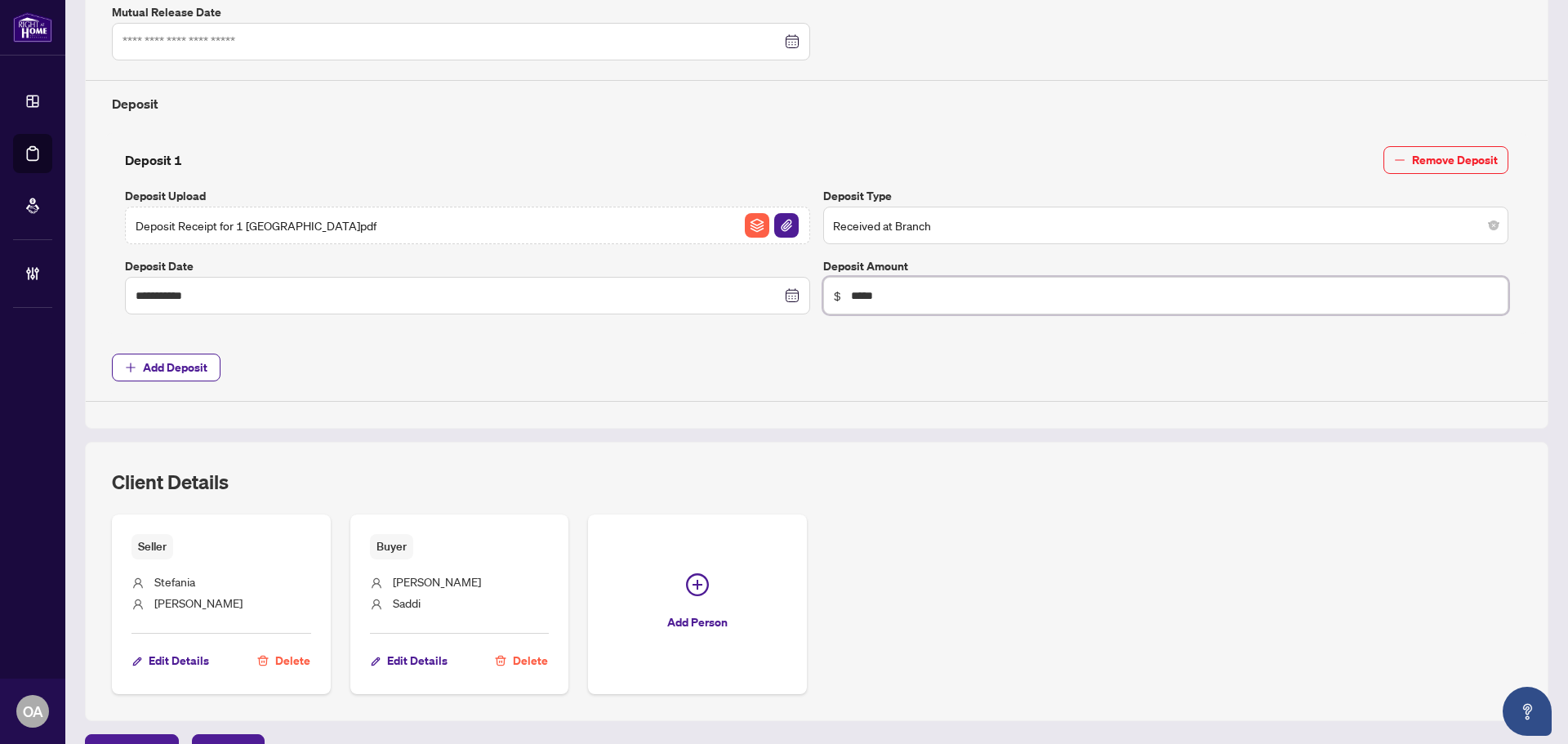
scroll to position [621, 0]
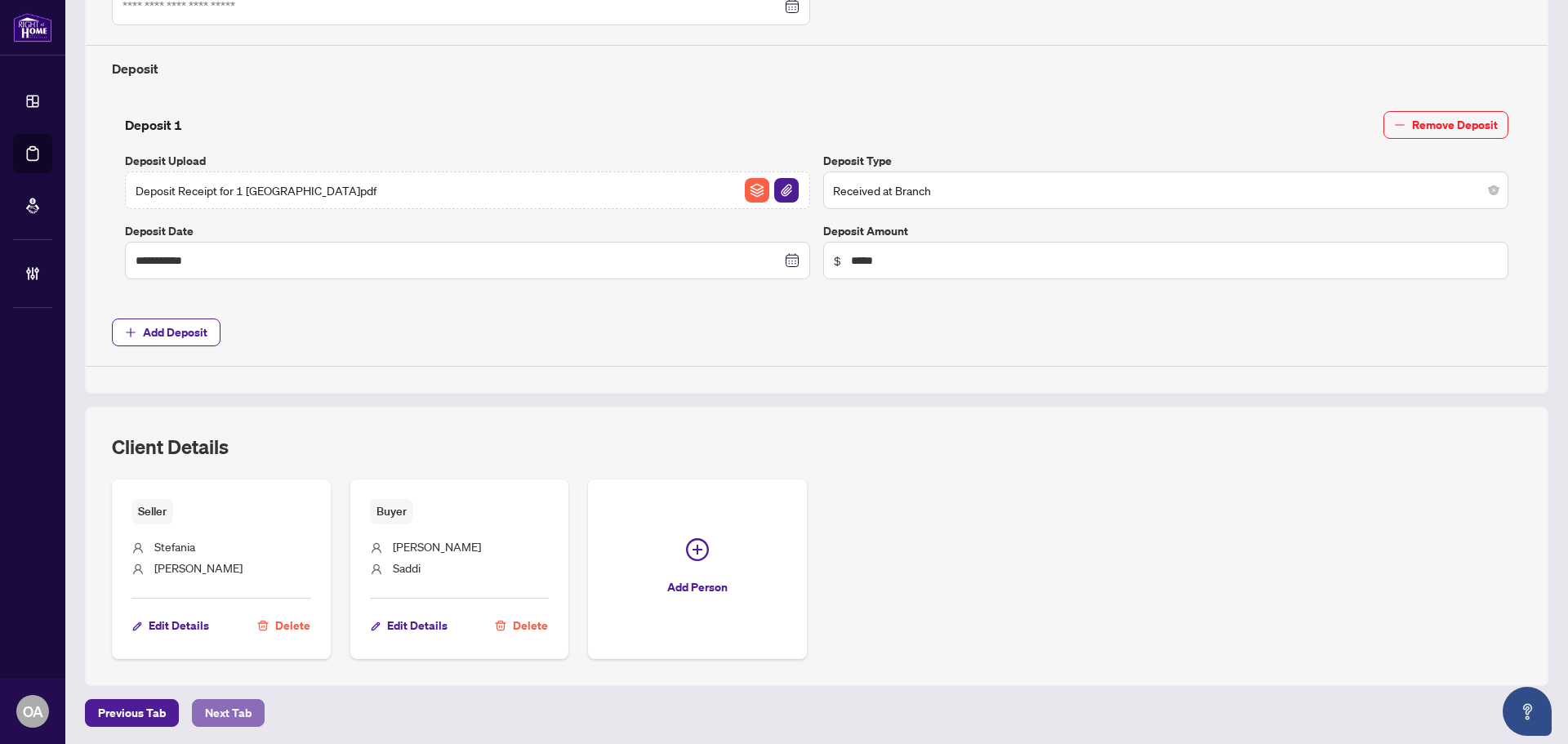
click at [245, 712] on span "Next Tab" at bounding box center [228, 712] width 46 height 26
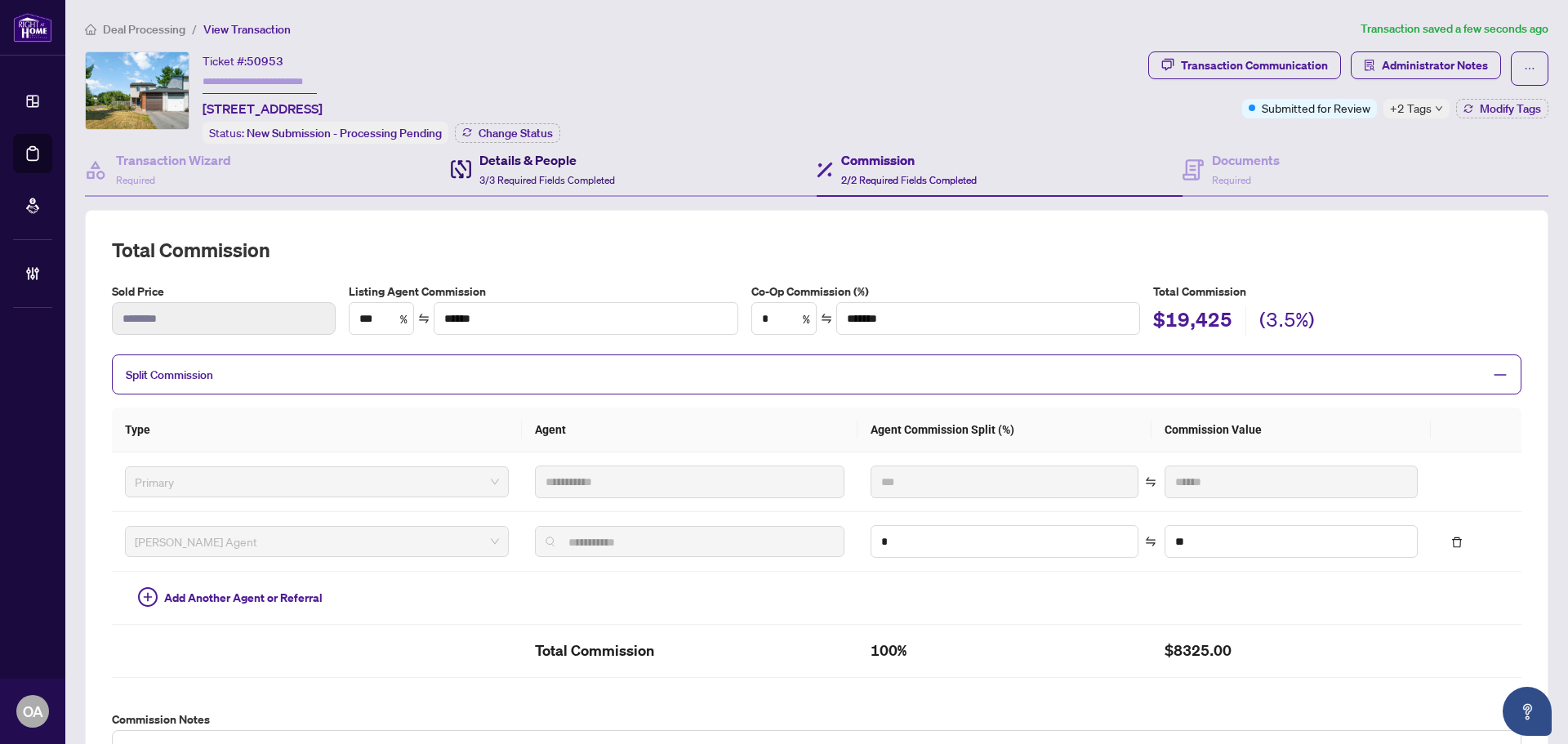
click at [538, 158] on h4 "Details & People" at bounding box center [547, 160] width 136 height 20
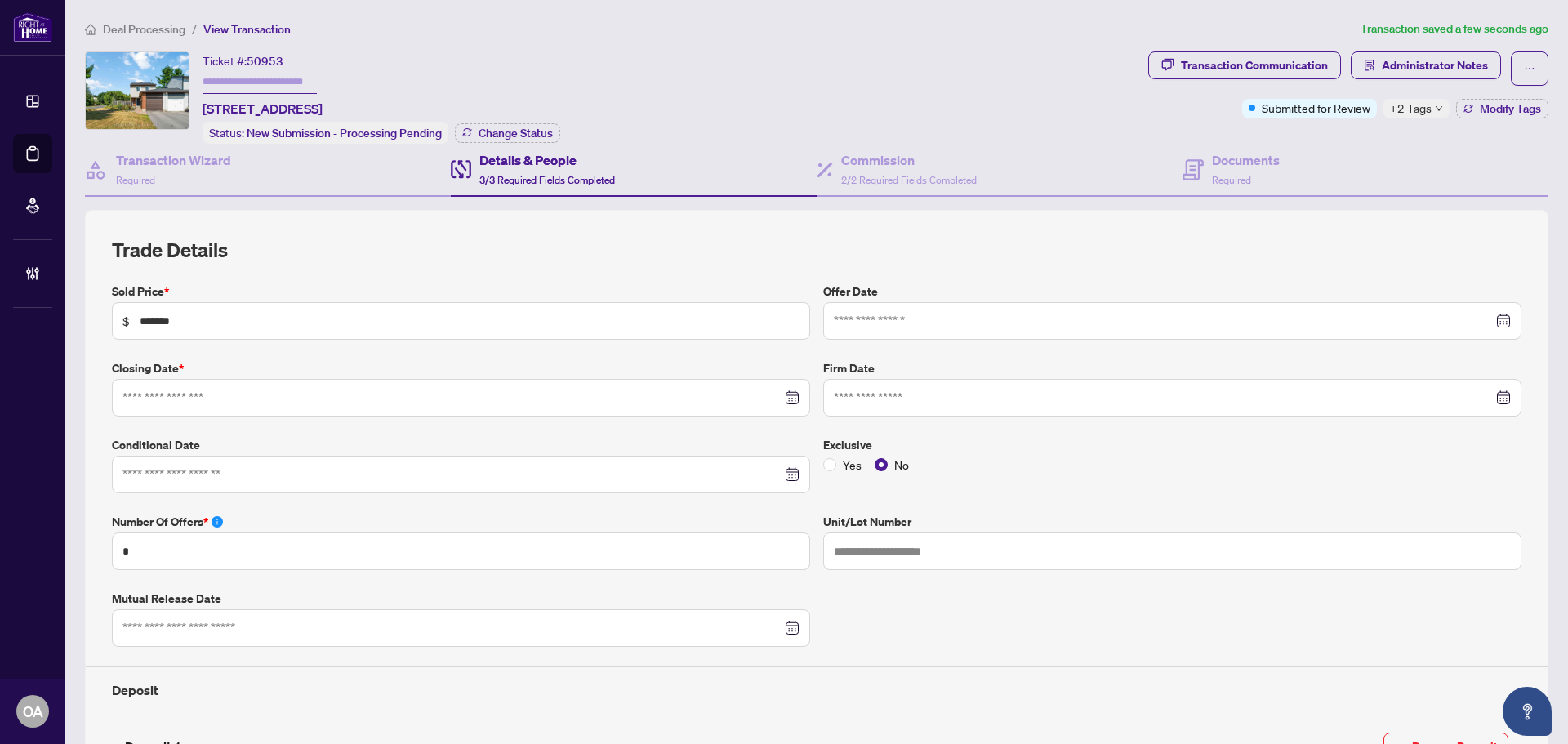
type input "**********"
drag, startPoint x: 827, startPoint y: 255, endPoint x: 859, endPoint y: 235, distance: 37.7
click at [827, 255] on h2 "Trade Details" at bounding box center [817, 249] width 1410 height 26
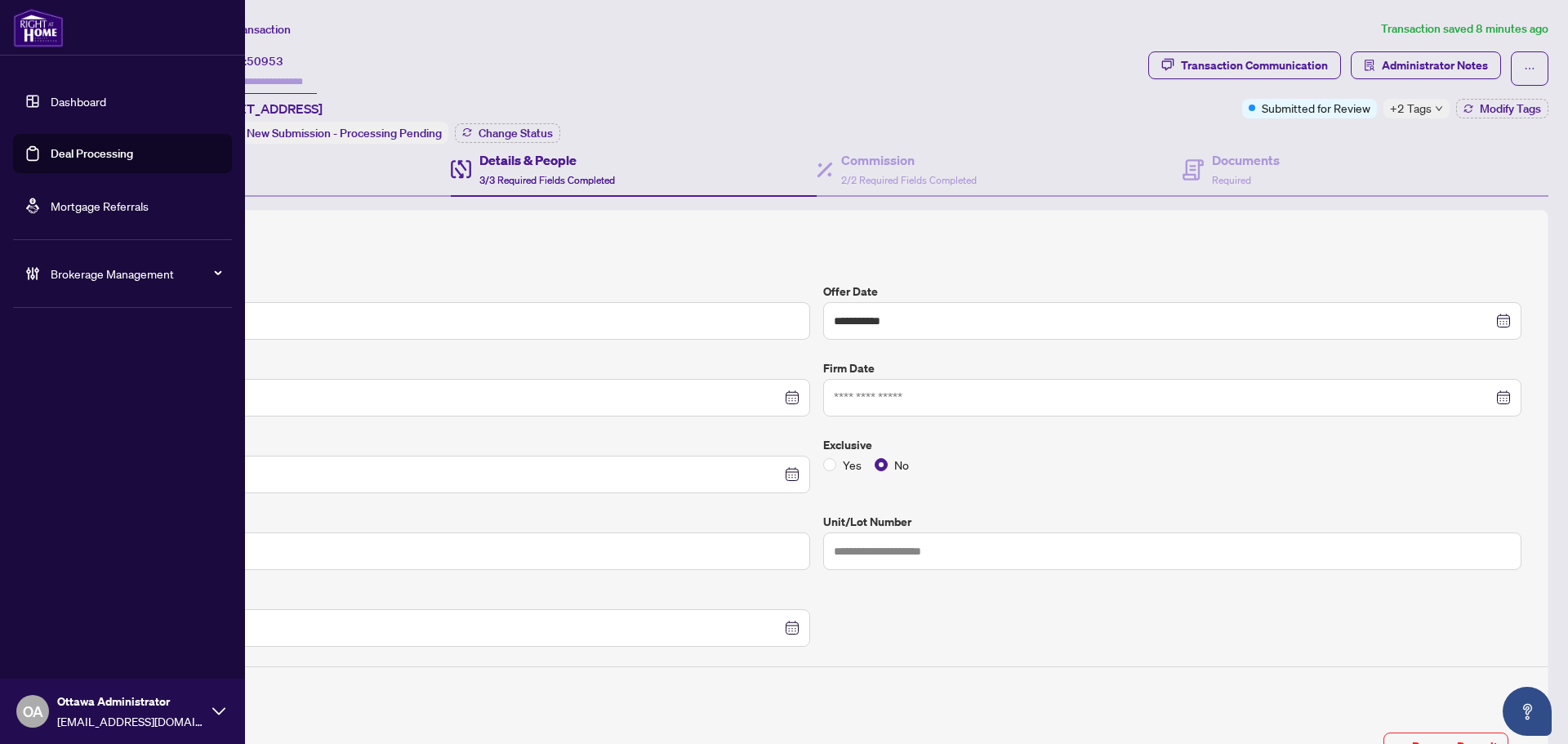
click at [78, 161] on link "Deal Processing" at bounding box center [92, 153] width 83 height 15
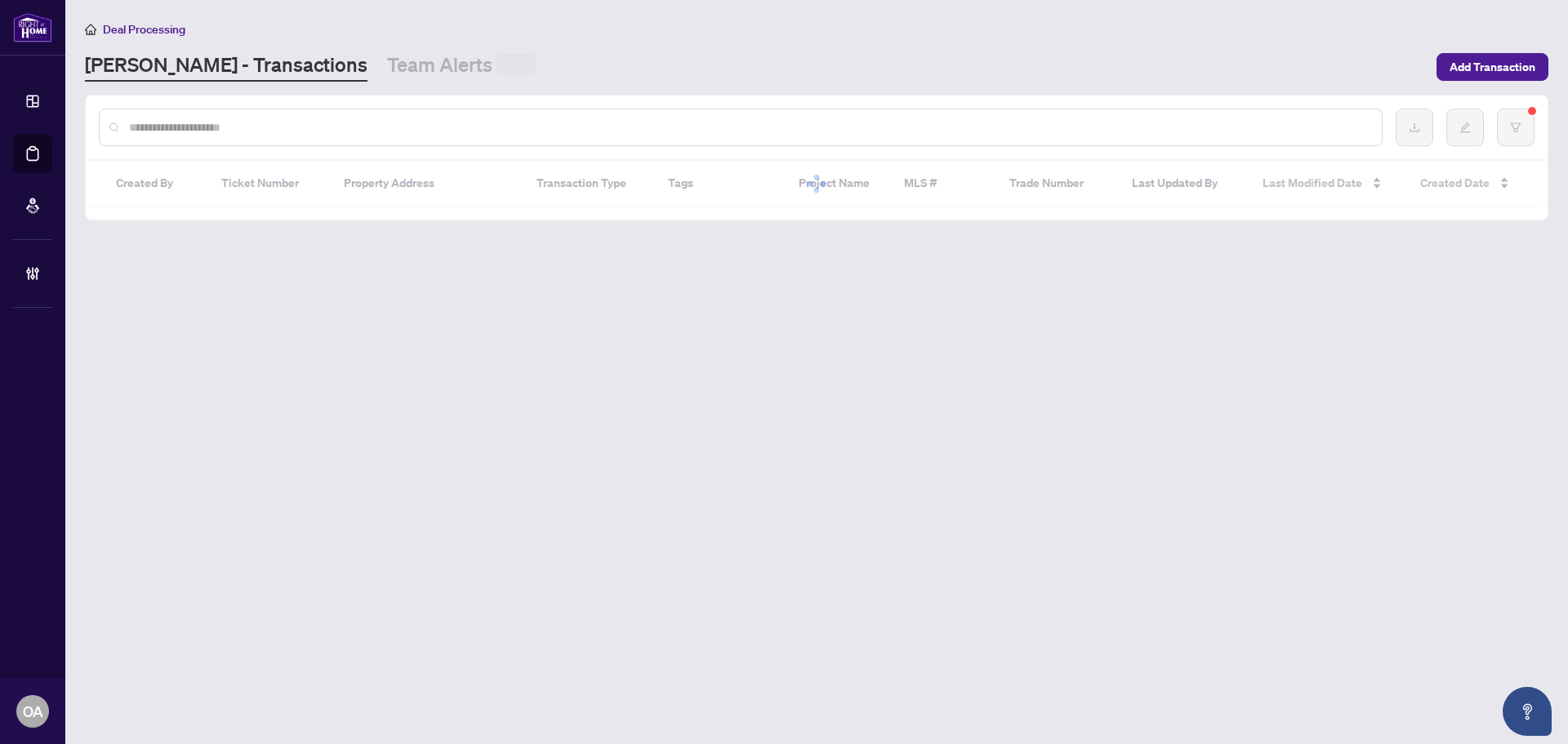
click at [648, 126] on input "text" at bounding box center [749, 127] width 1240 height 18
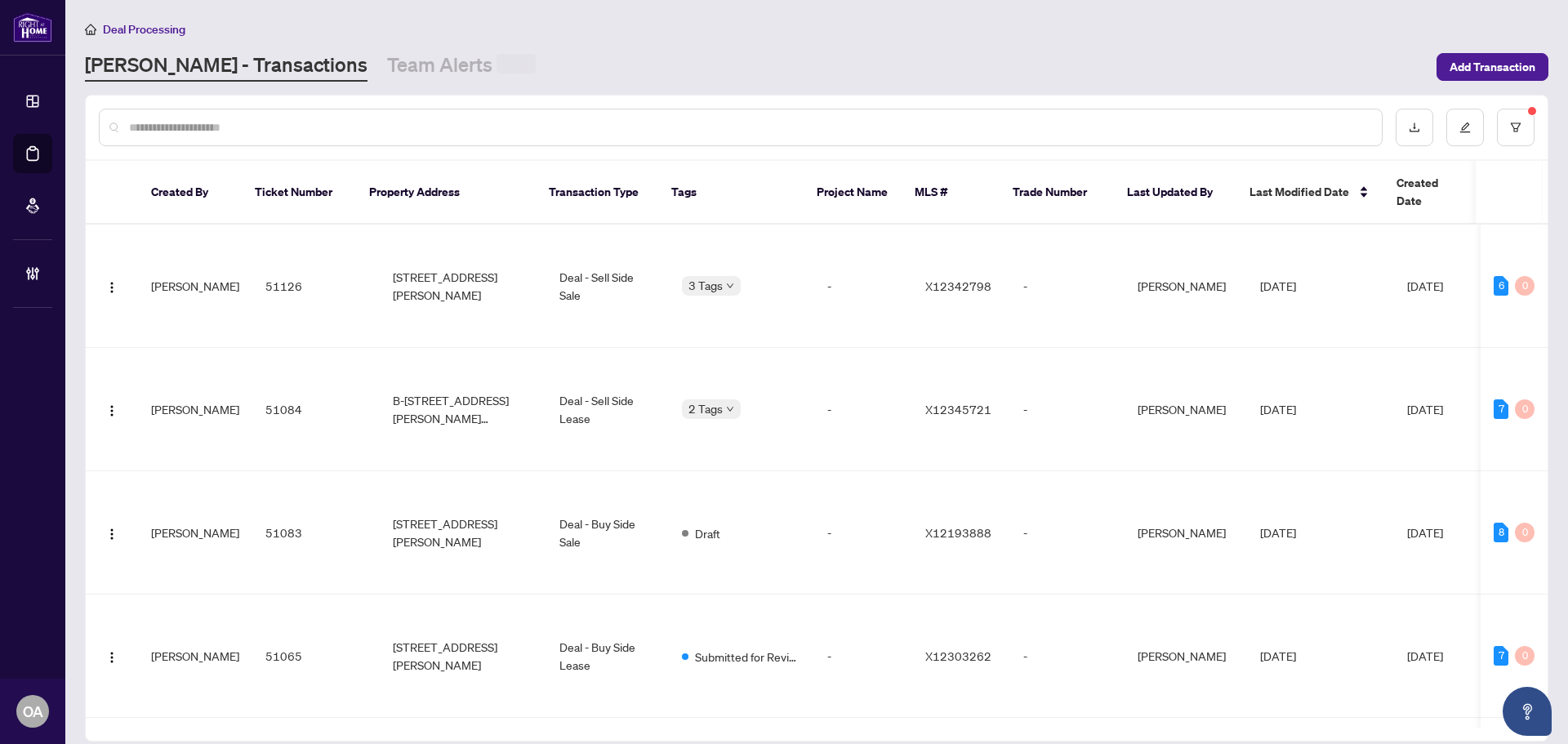
click at [648, 126] on input "text" at bounding box center [749, 127] width 1240 height 18
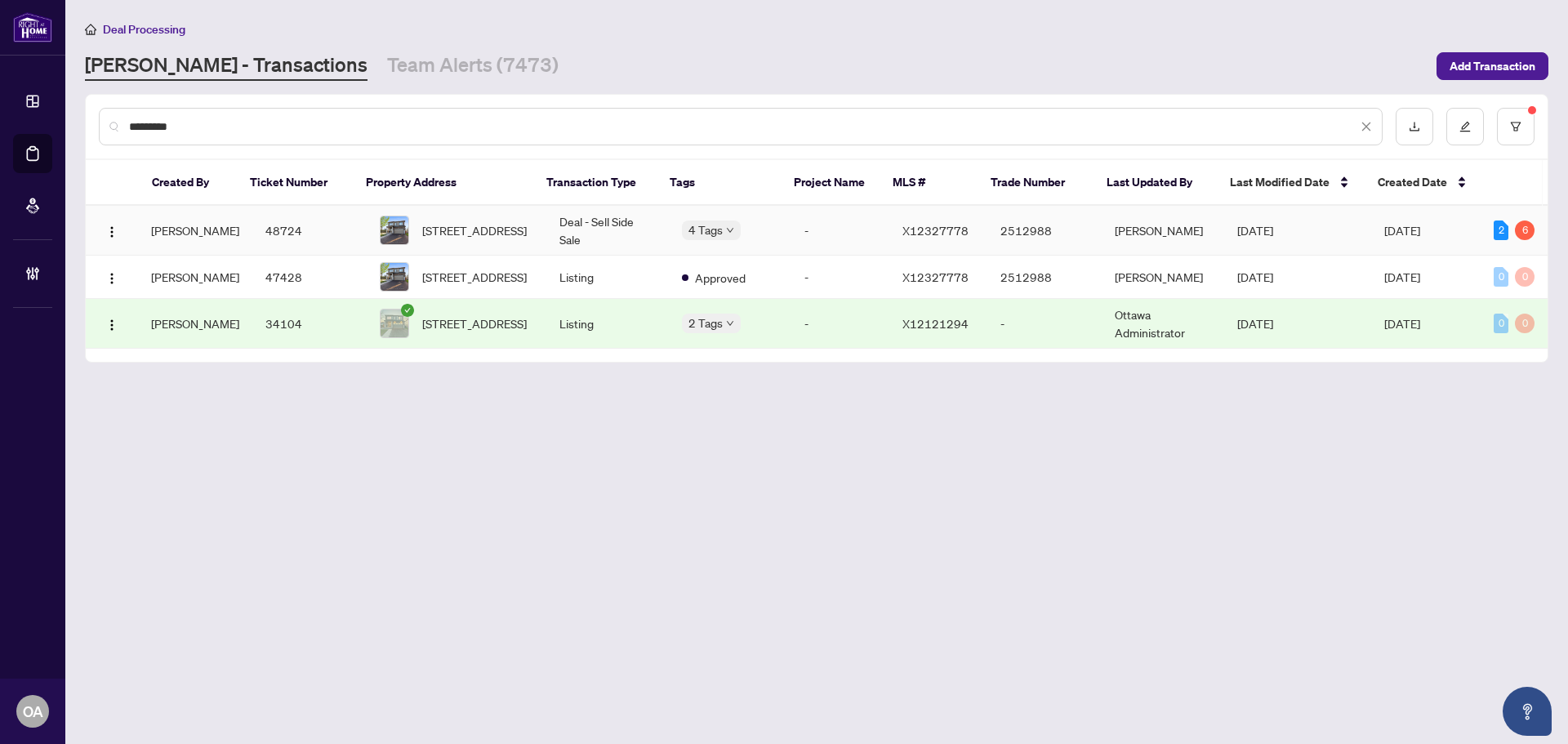
type input "*********"
click at [601, 230] on td "Deal - Sell Side Sale" at bounding box center [608, 231] width 122 height 50
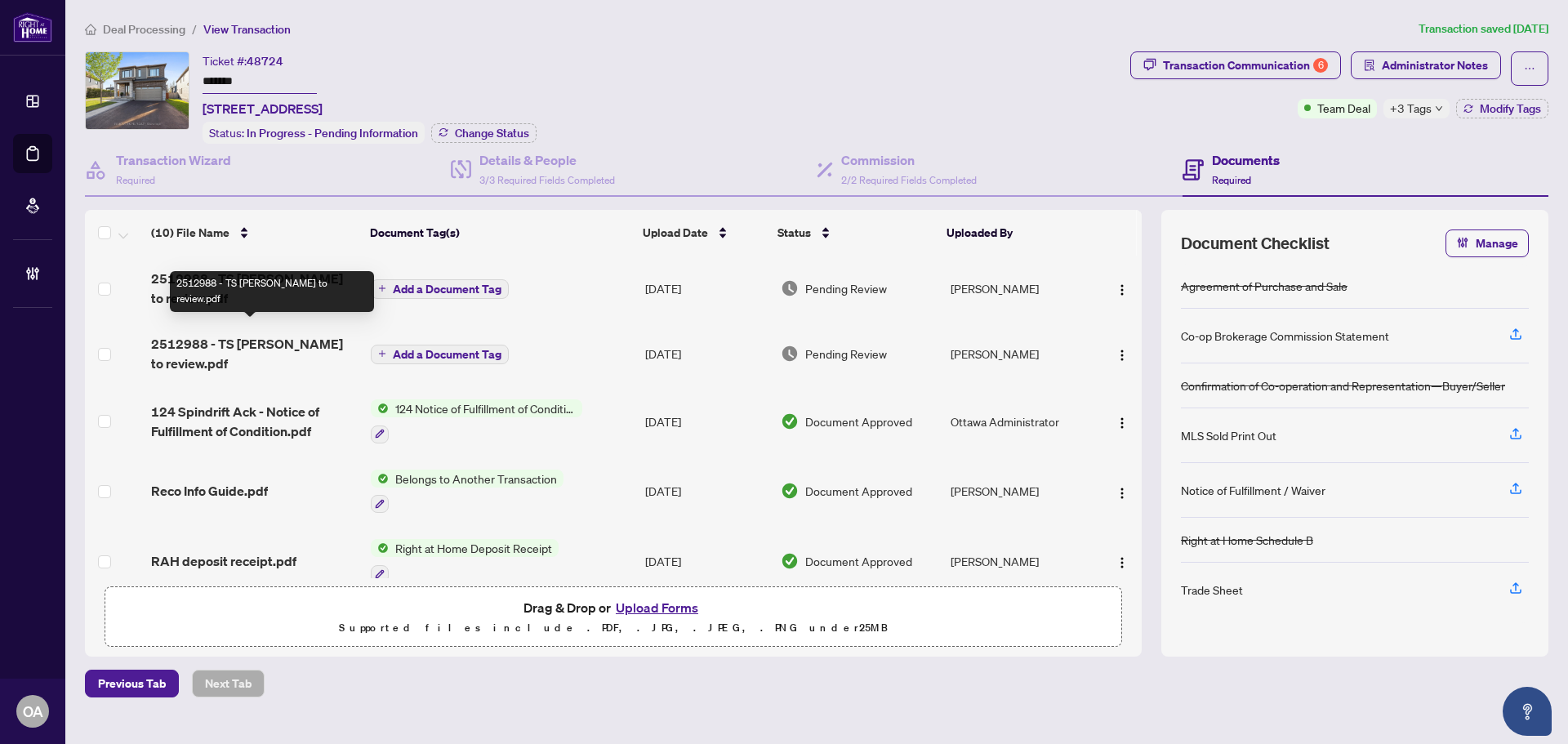
click at [275, 334] on span "2512988 - TS Sonya to review.pdf" at bounding box center [255, 354] width 207 height 40
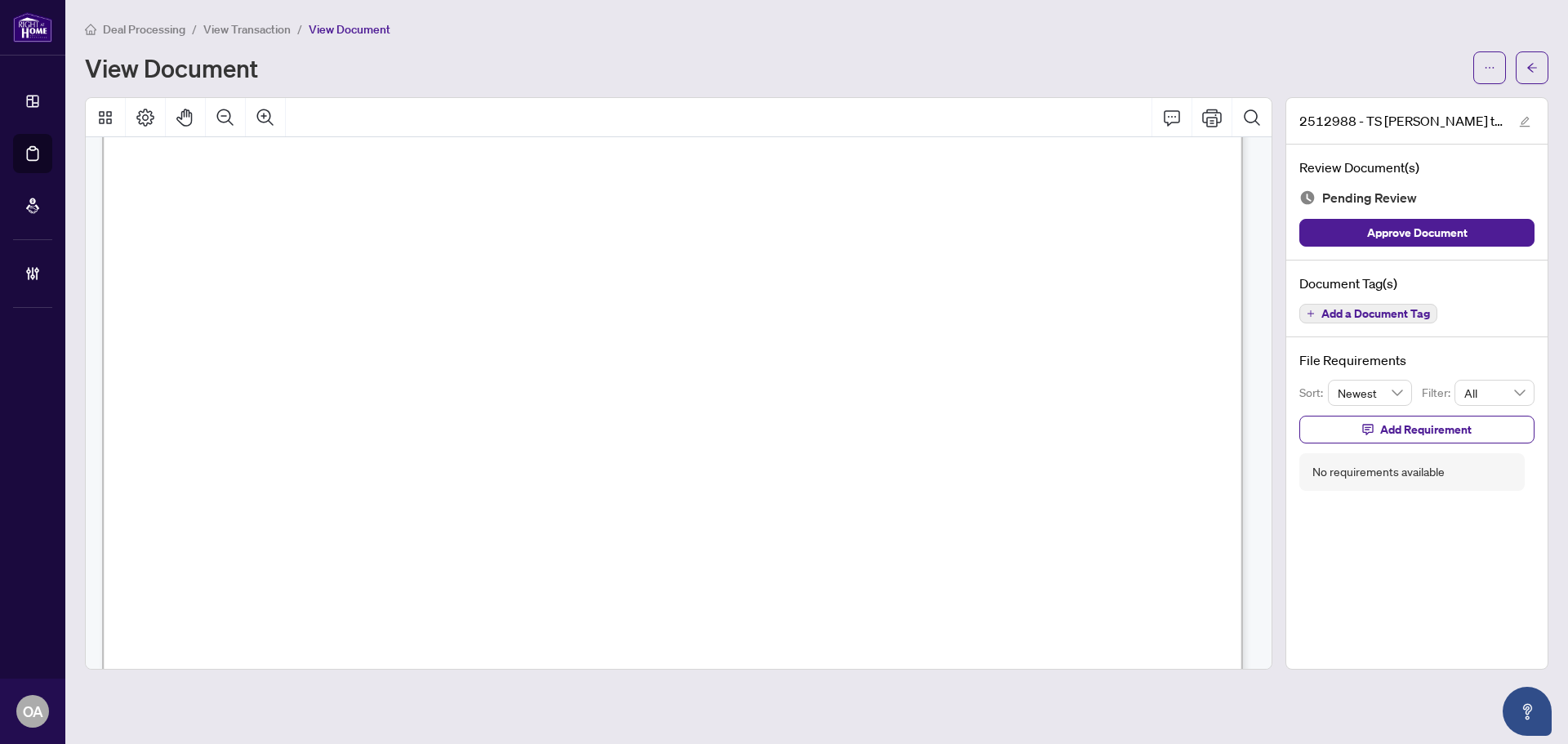
scroll to position [409, 0]
click at [1485, 66] on icon "ellipsis" at bounding box center [1489, 67] width 11 height 11
click at [1387, 108] on span "Download" at bounding box center [1431, 102] width 124 height 18
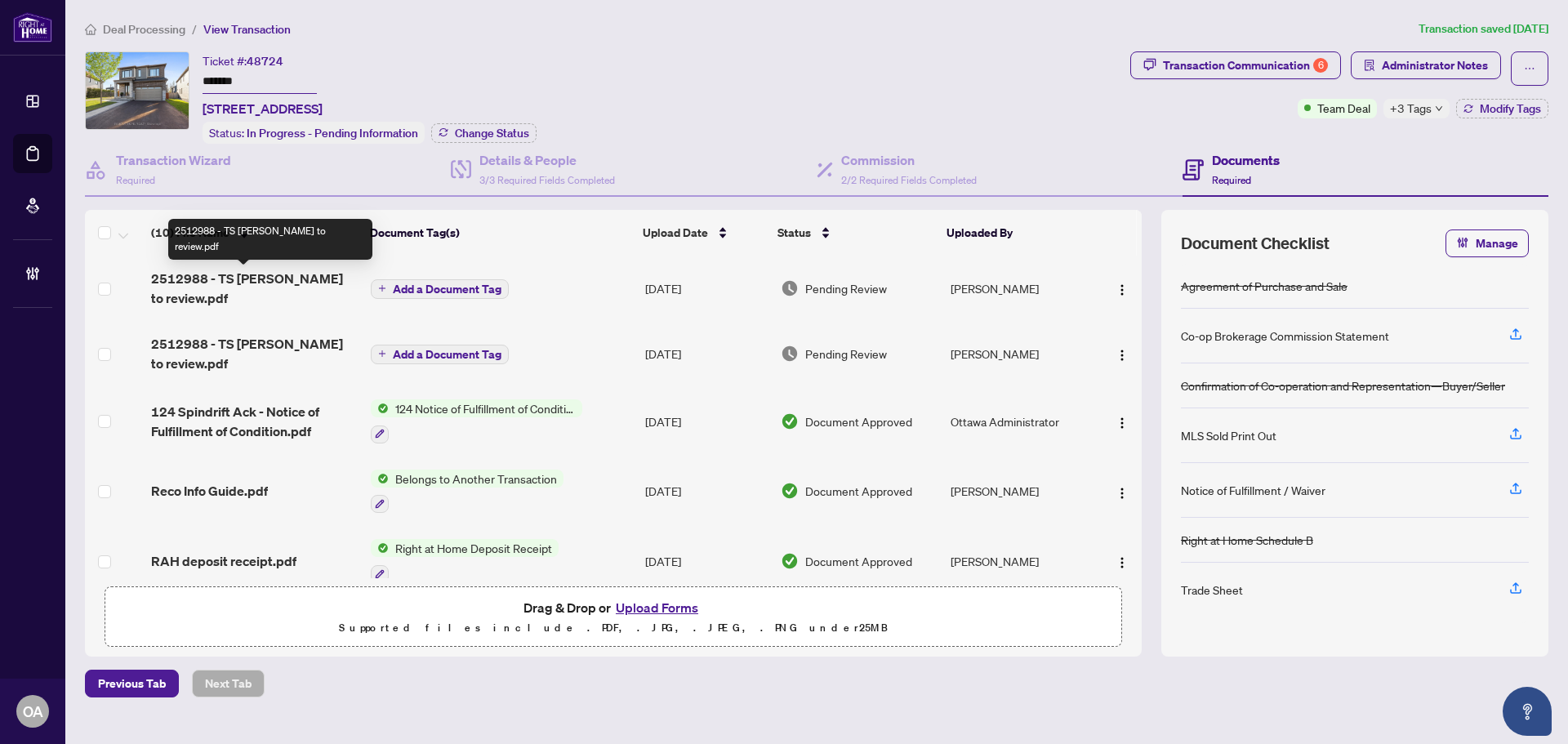
click at [249, 273] on span "2512988 - TS Lori to review.pdf" at bounding box center [255, 288] width 207 height 40
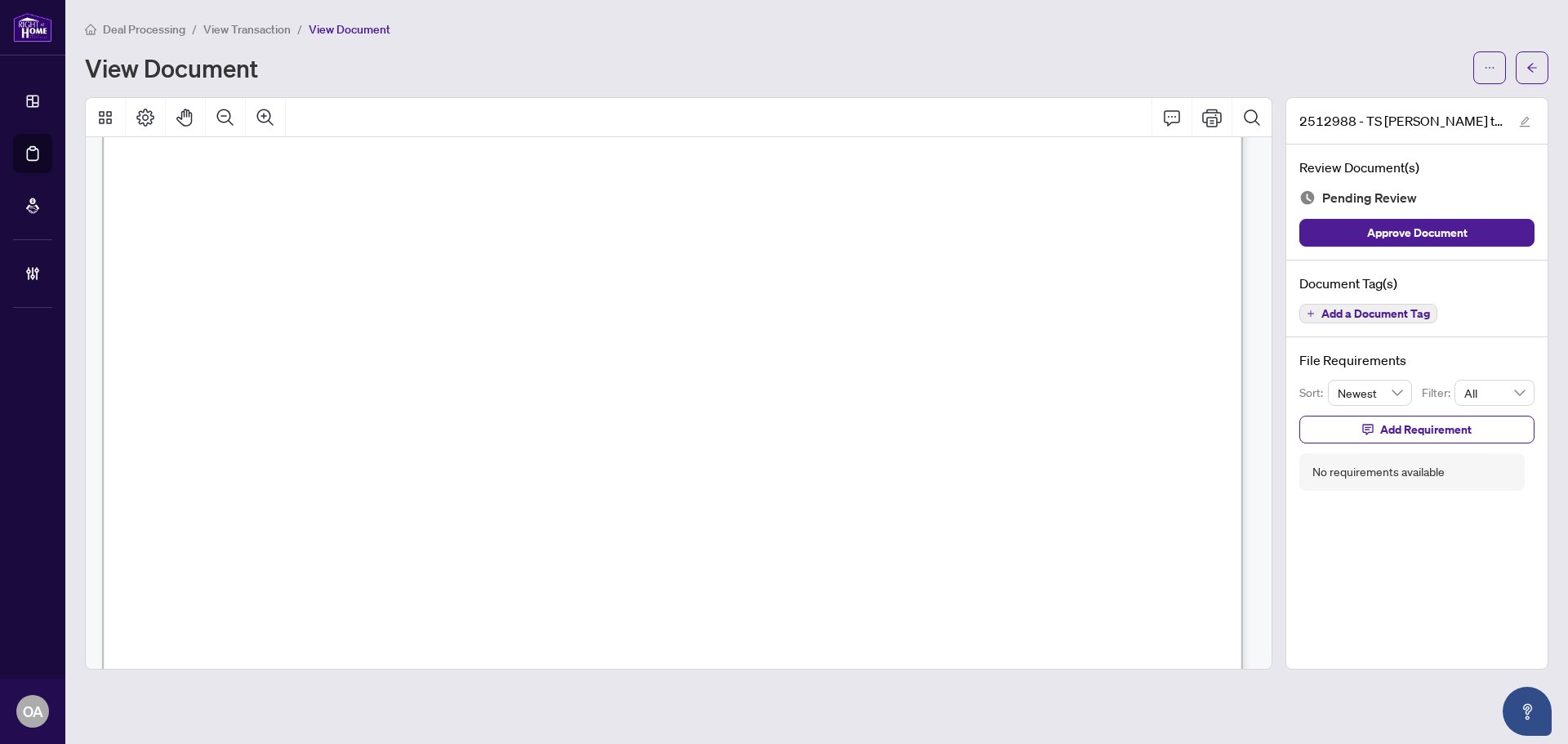
scroll to position [653, 0]
click at [1472, 68] on div "View Document" at bounding box center [817, 68] width 1464 height 33
click at [1480, 63] on button "button" at bounding box center [1490, 68] width 33 height 33
click at [1392, 99] on span "Download" at bounding box center [1431, 102] width 124 height 18
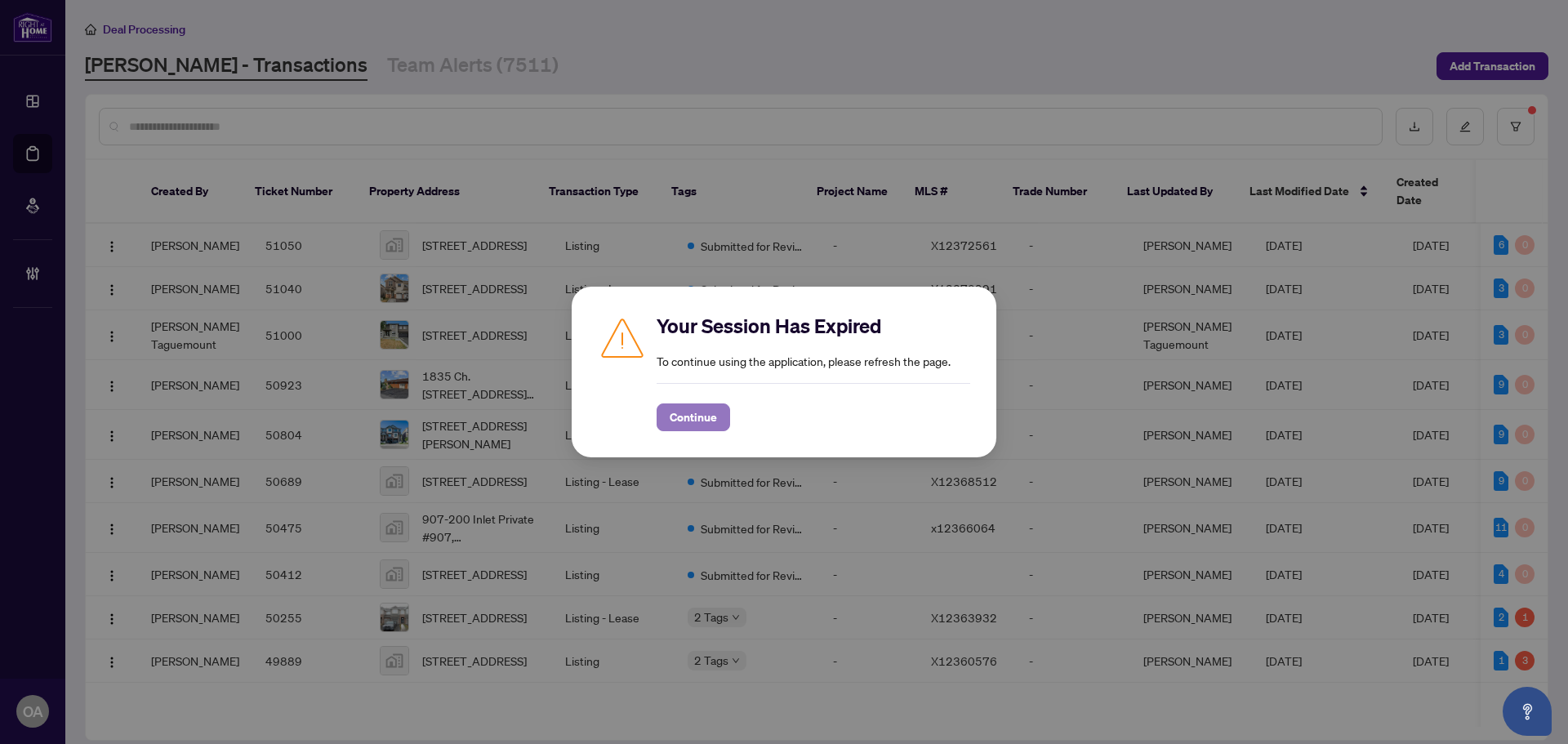
click at [687, 421] on span "Continue" at bounding box center [693, 417] width 47 height 26
